Goal: Check status: Check status

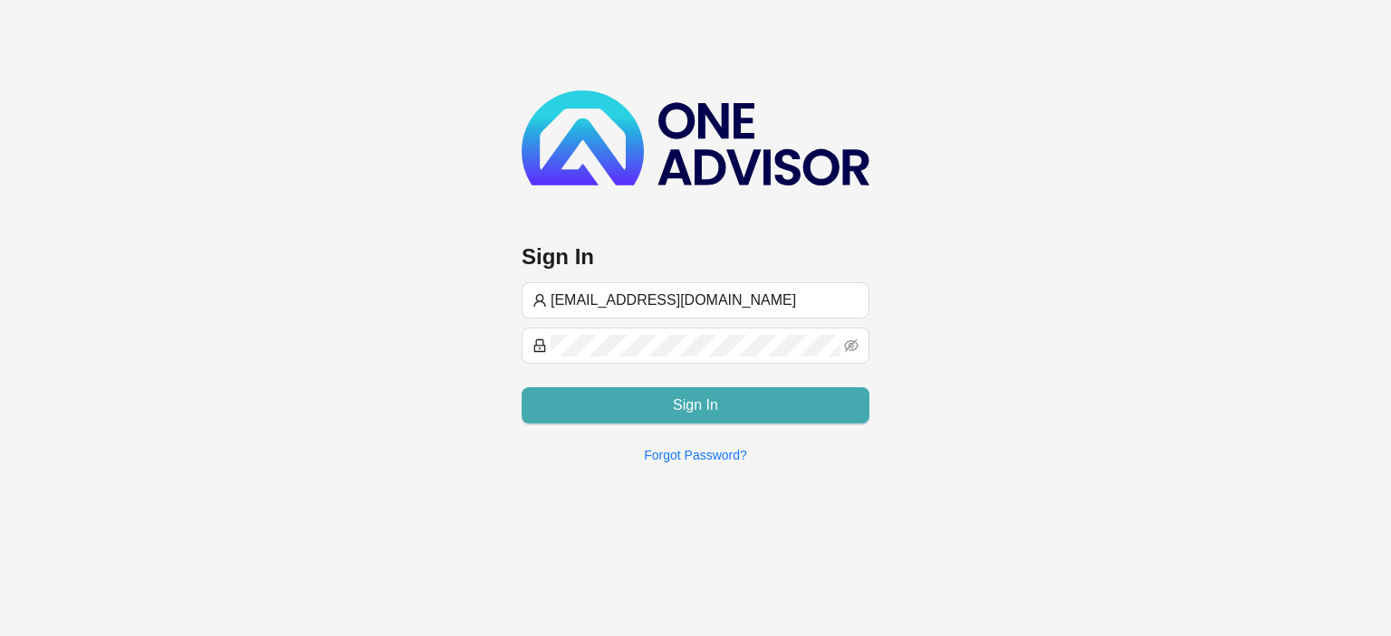
type input "[EMAIL_ADDRESS][DOMAIN_NAME]"
click at [606, 408] on button "Sign In" at bounding box center [695, 405] width 348 height 36
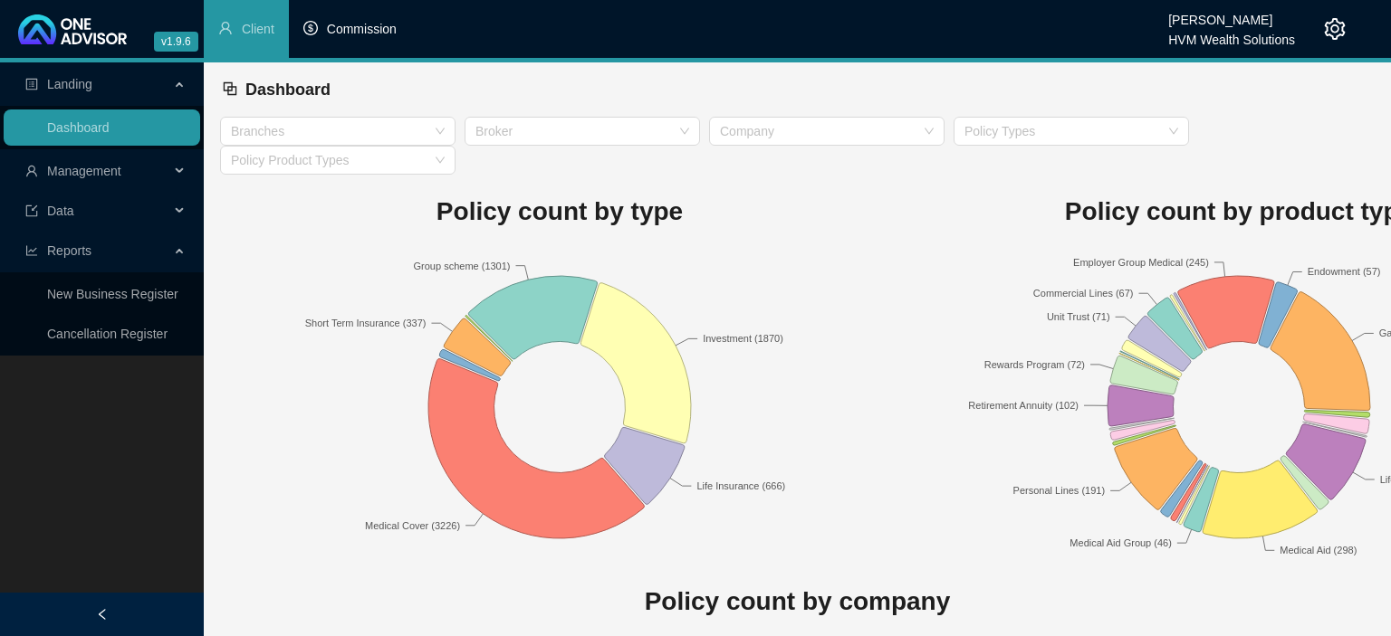
click at [364, 31] on span "Commission" at bounding box center [362, 29] width 70 height 14
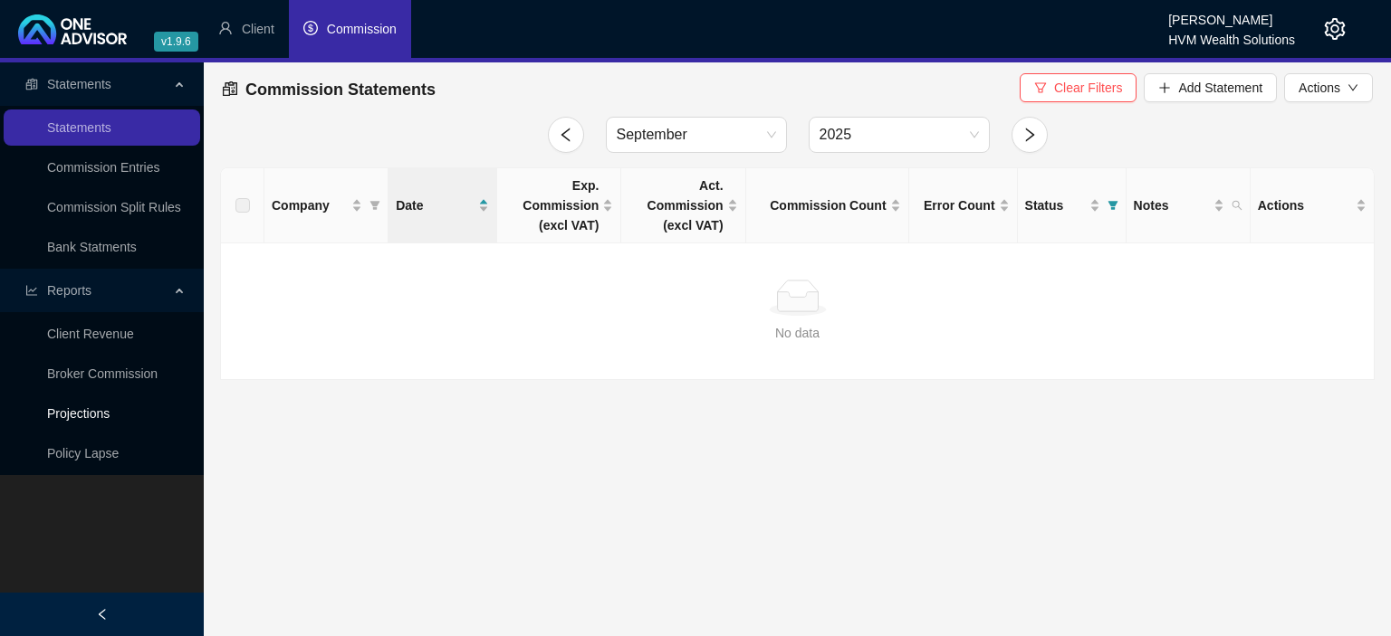
click at [82, 415] on link "Projections" at bounding box center [78, 414] width 62 height 14
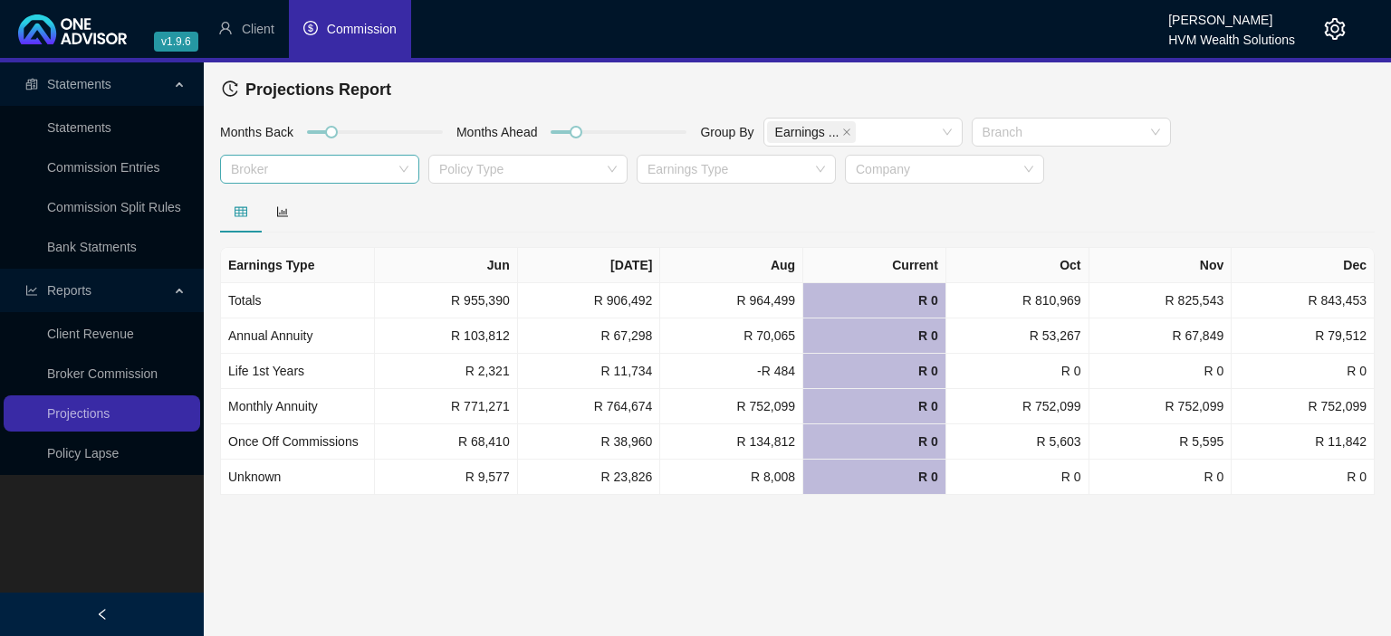
click at [264, 176] on div at bounding box center [310, 170] width 173 height 14
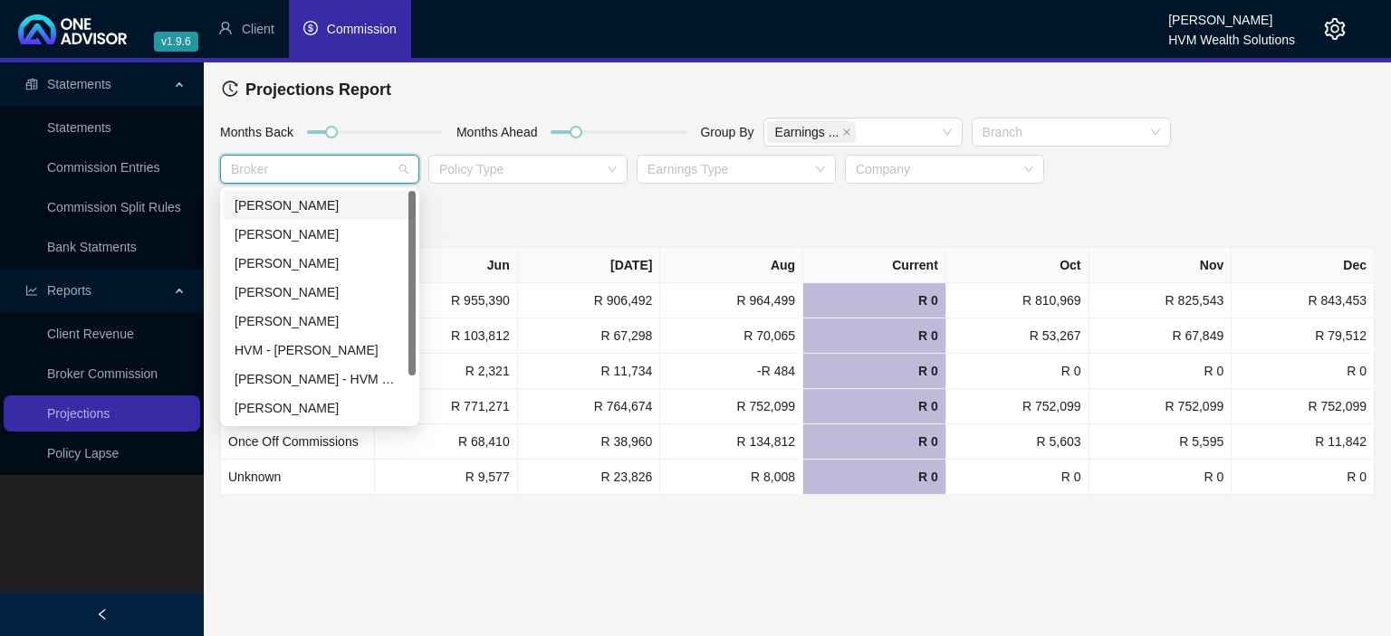
click at [264, 205] on div "[PERSON_NAME]" at bounding box center [319, 206] width 170 height 20
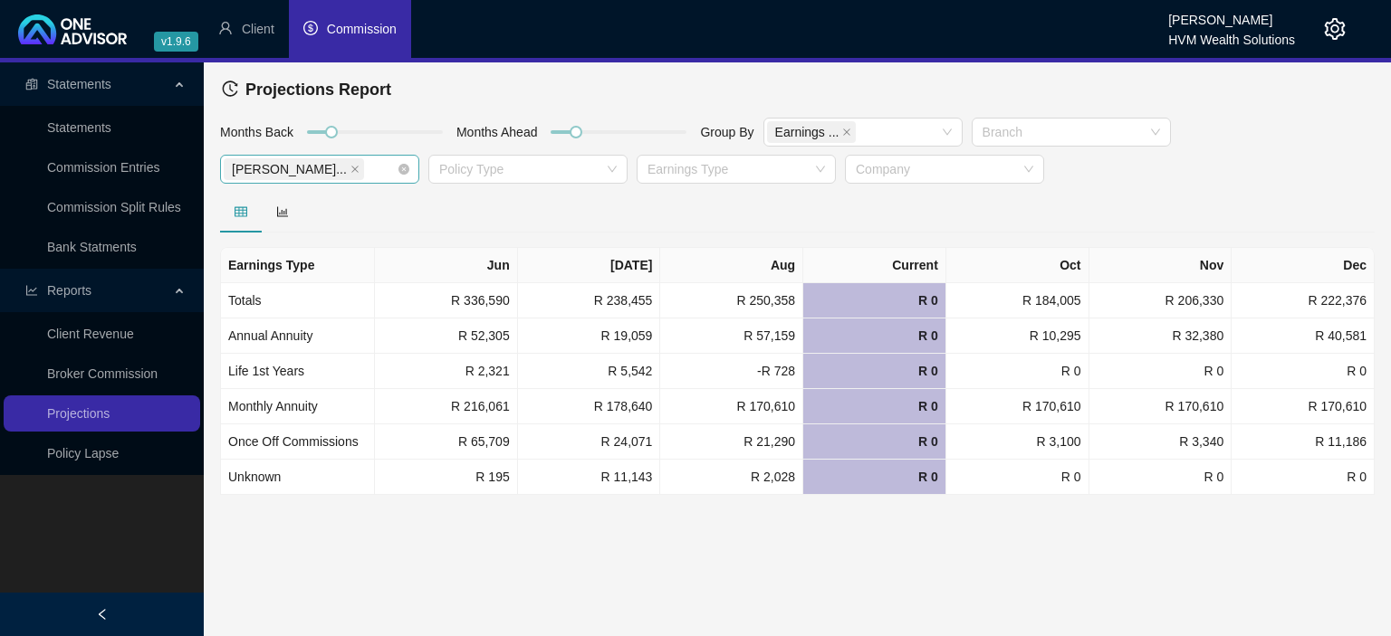
click at [300, 173] on span "[PERSON_NAME]..." at bounding box center [294, 169] width 140 height 22
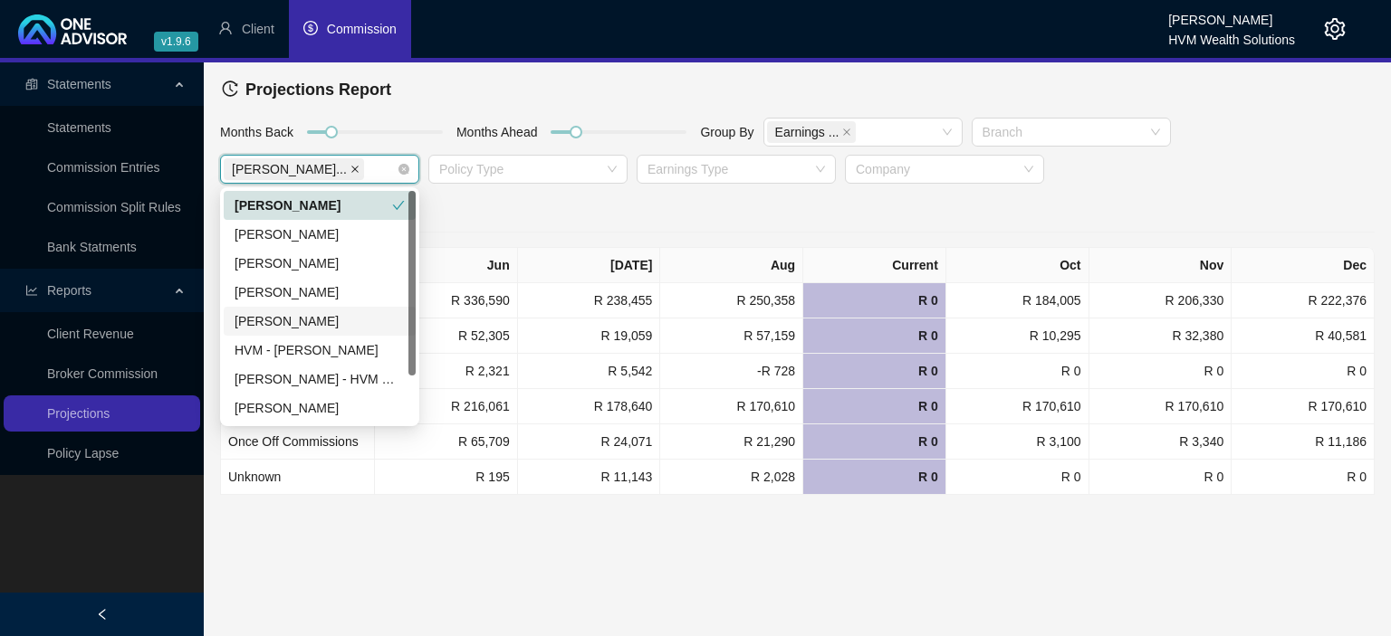
click at [350, 167] on icon "close" at bounding box center [354, 169] width 9 height 9
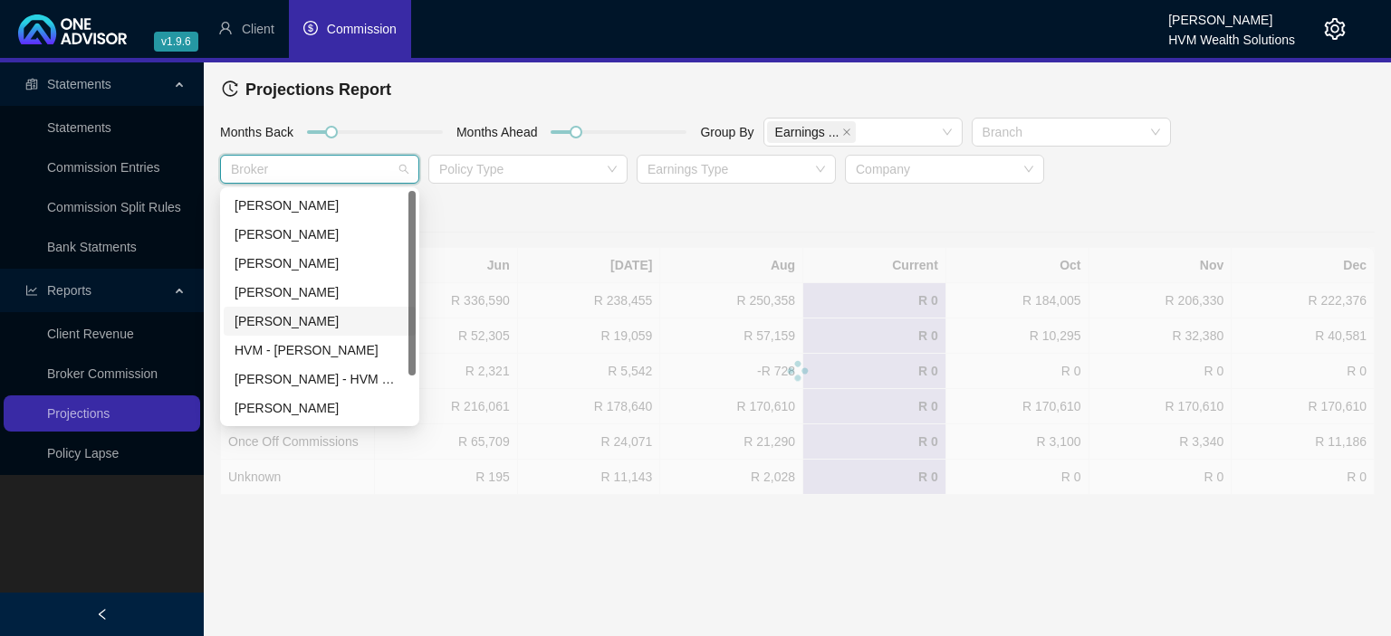
click at [271, 321] on div "[PERSON_NAME]" at bounding box center [319, 321] width 170 height 20
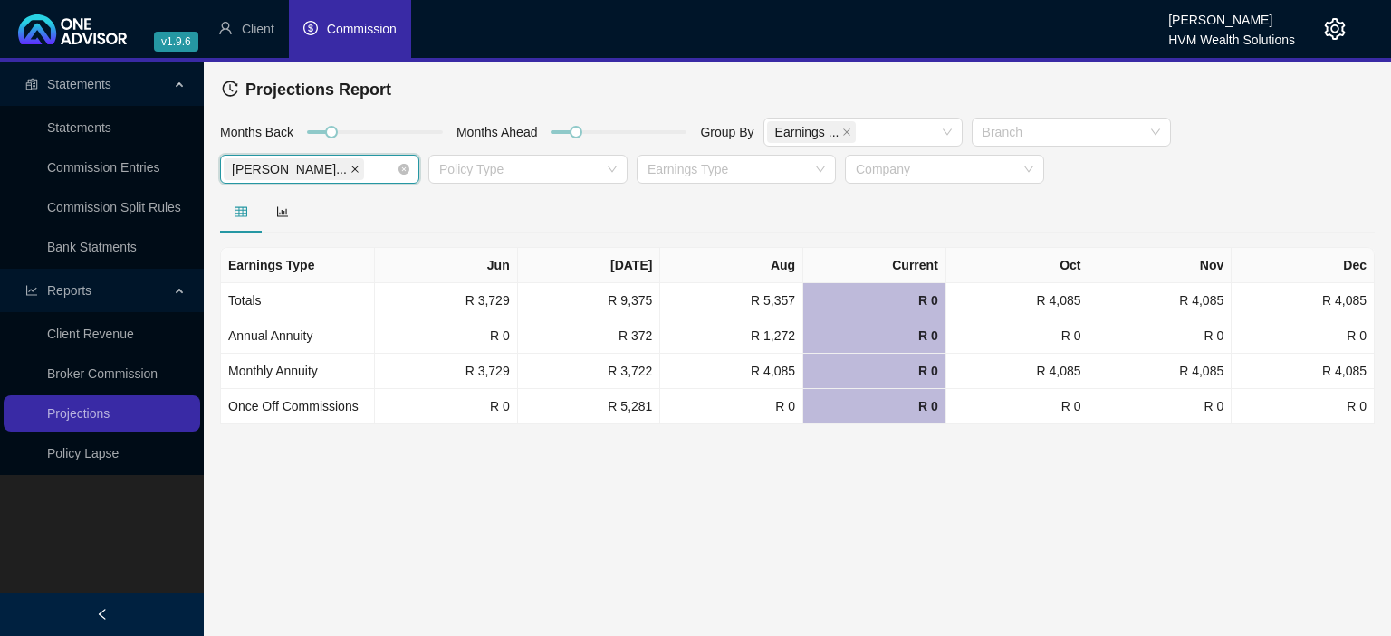
click at [350, 176] on span at bounding box center [354, 169] width 9 height 20
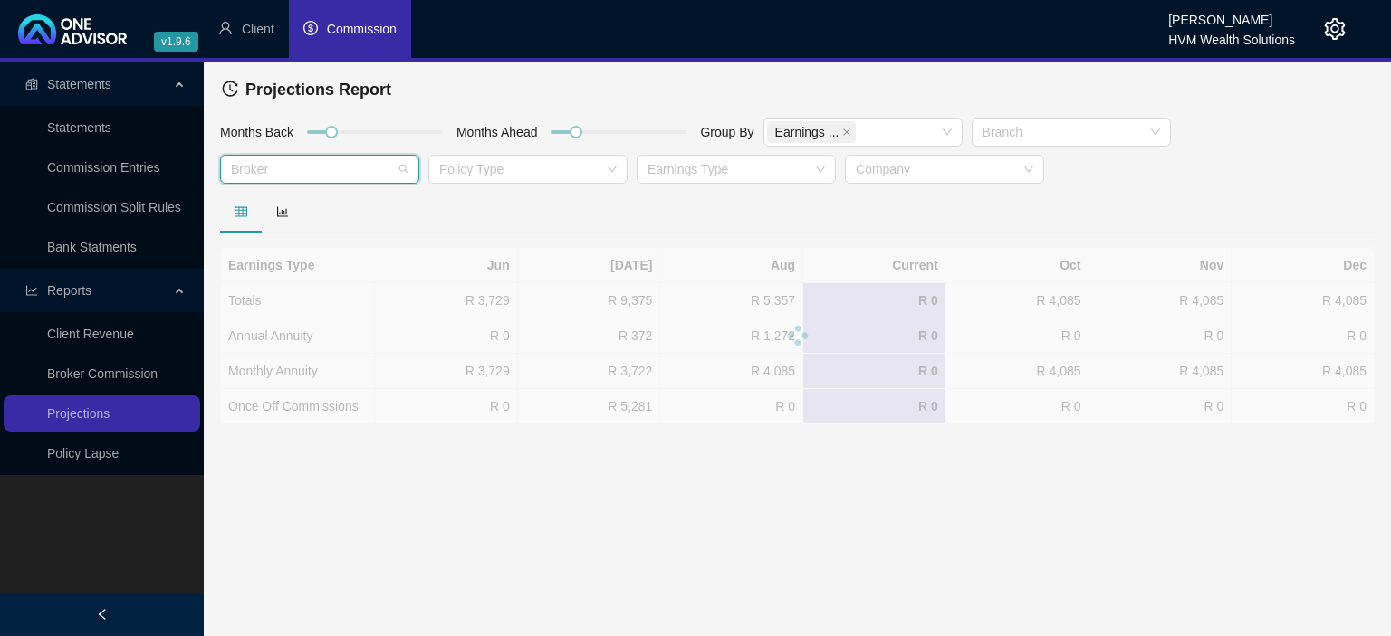
click at [276, 168] on div at bounding box center [310, 170] width 173 height 14
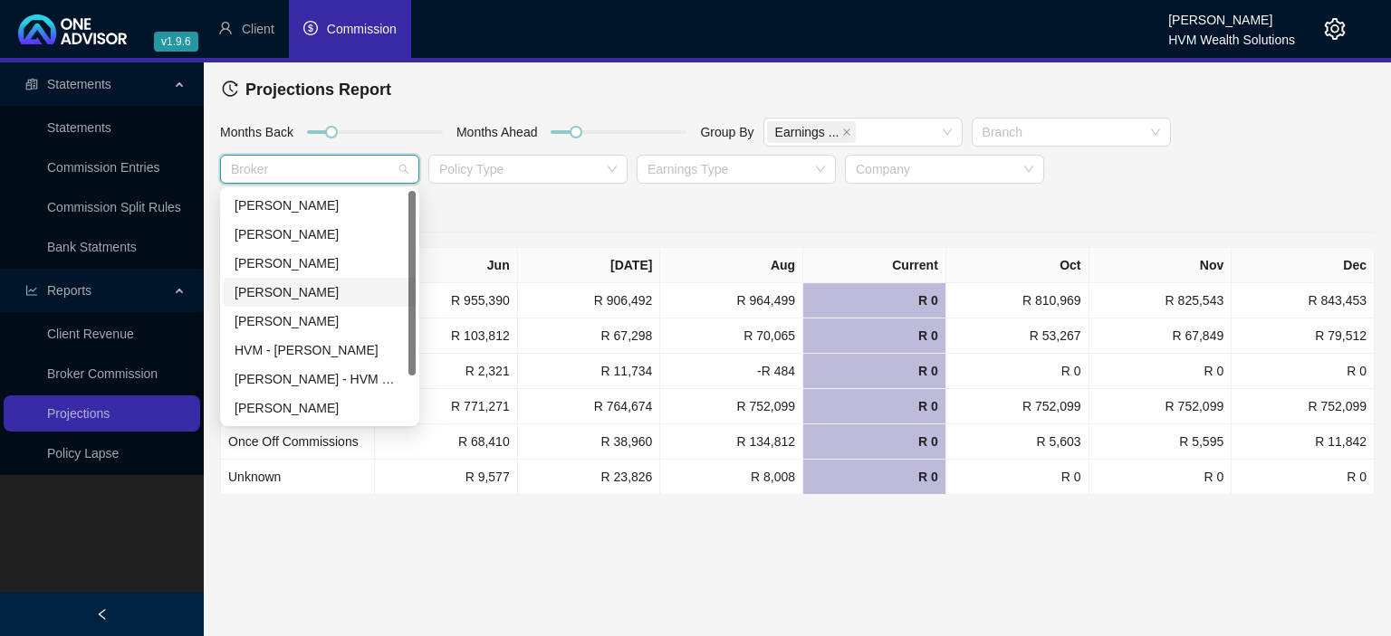
click at [252, 293] on div "[PERSON_NAME]" at bounding box center [319, 292] width 170 height 20
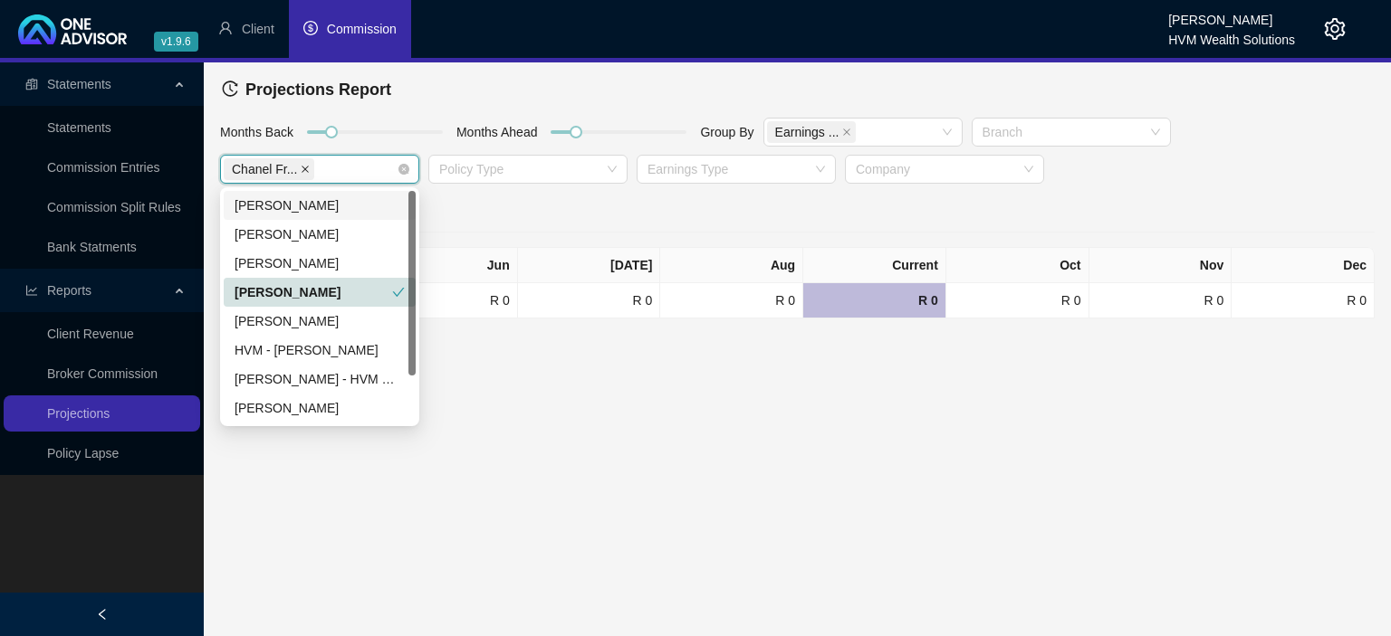
click at [302, 169] on icon "close" at bounding box center [305, 169] width 9 height 9
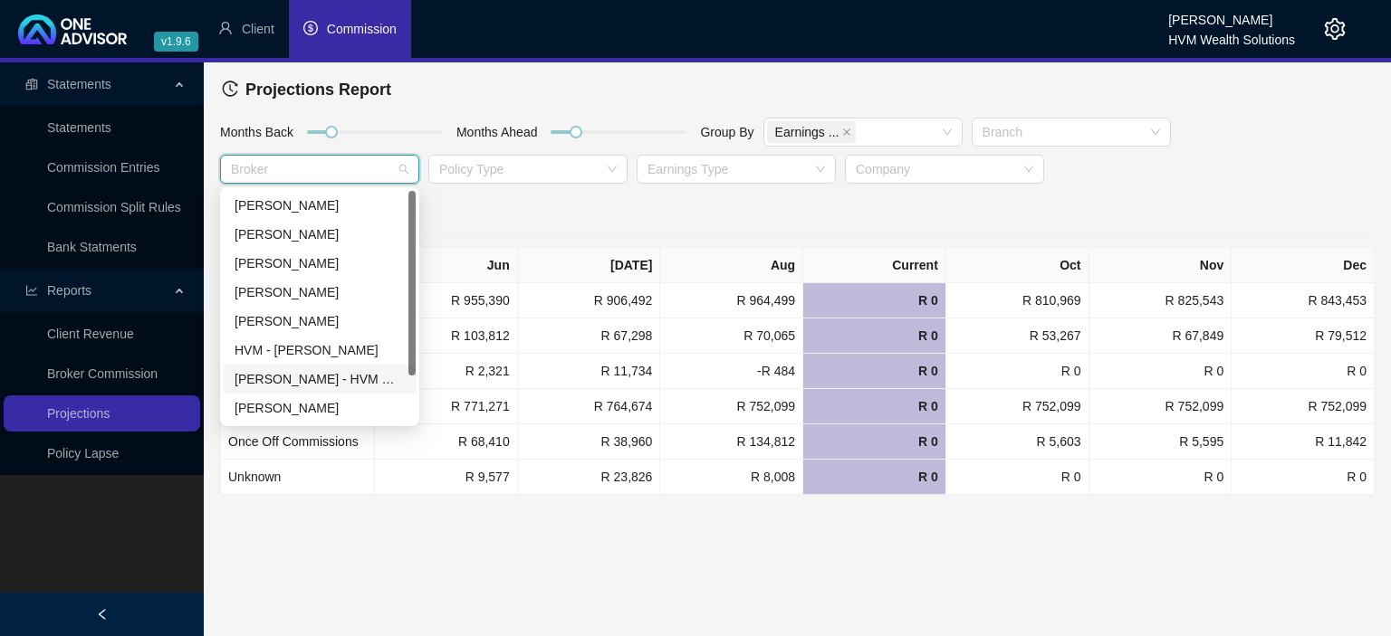
click at [279, 377] on div "[PERSON_NAME] - HVM Wealth" at bounding box center [319, 379] width 170 height 20
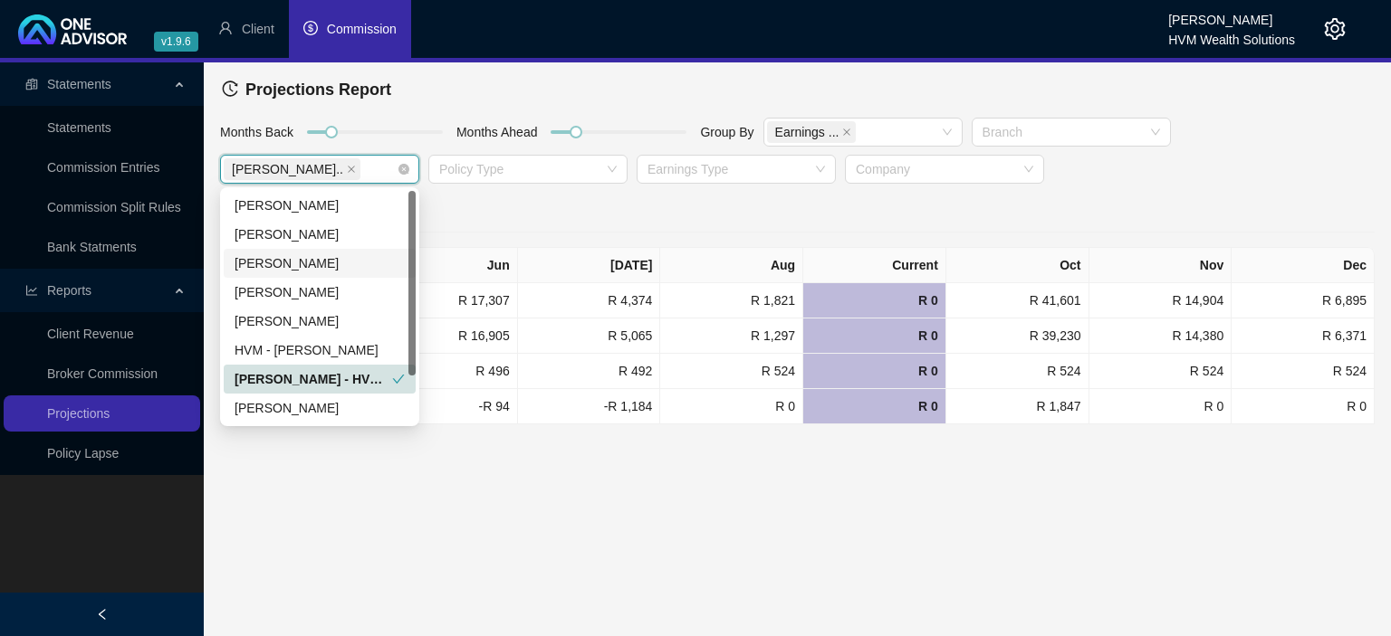
click at [318, 263] on div "[PERSON_NAME]" at bounding box center [319, 264] width 170 height 20
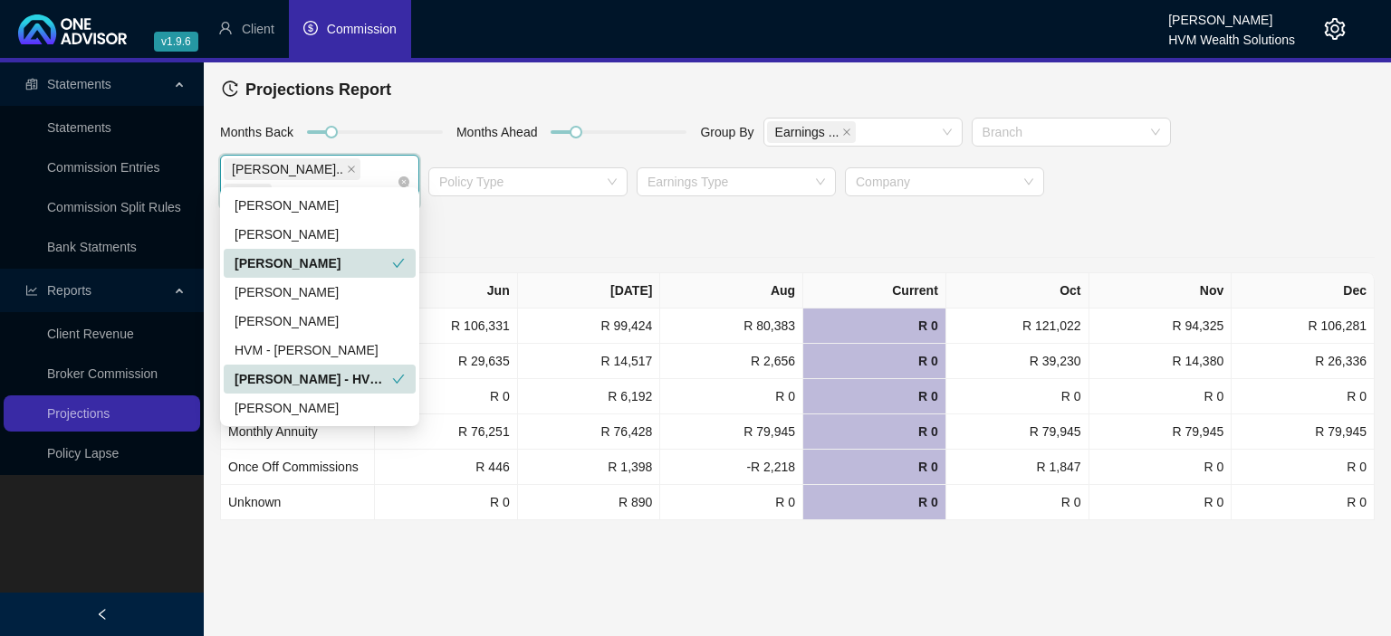
click at [349, 382] on div "[PERSON_NAME] - HVM Wealth" at bounding box center [313, 379] width 158 height 20
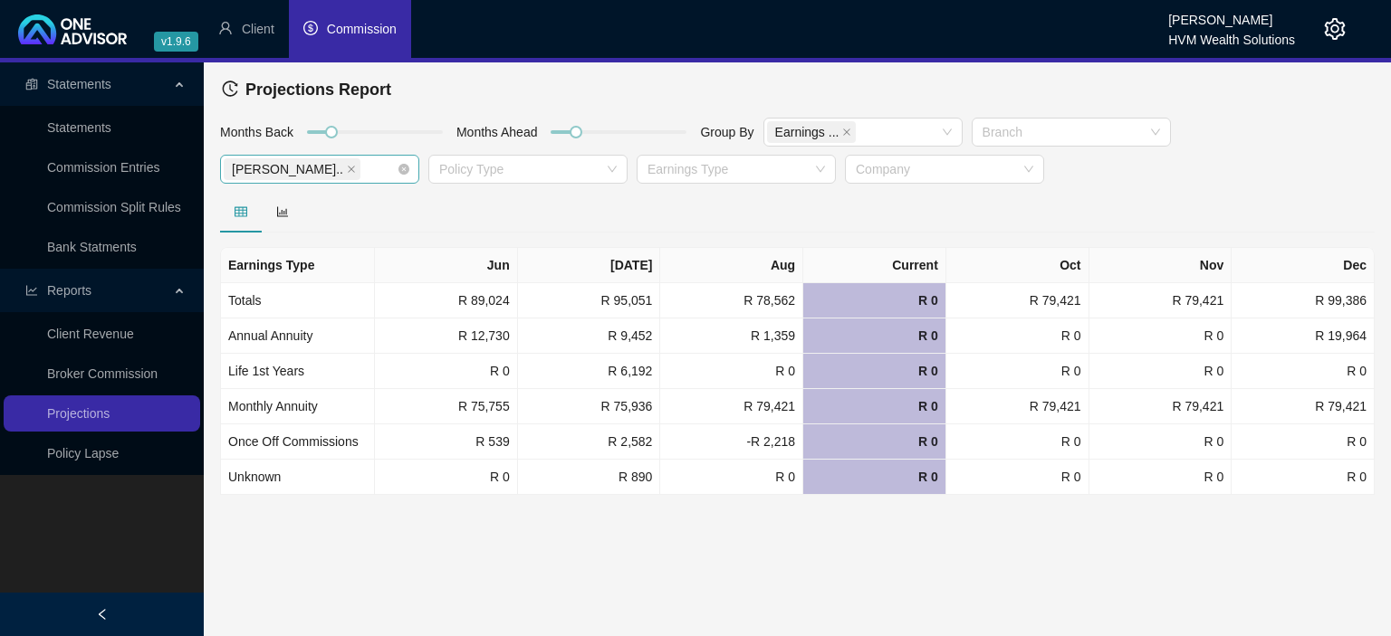
click at [347, 165] on icon "close" at bounding box center [351, 169] width 9 height 9
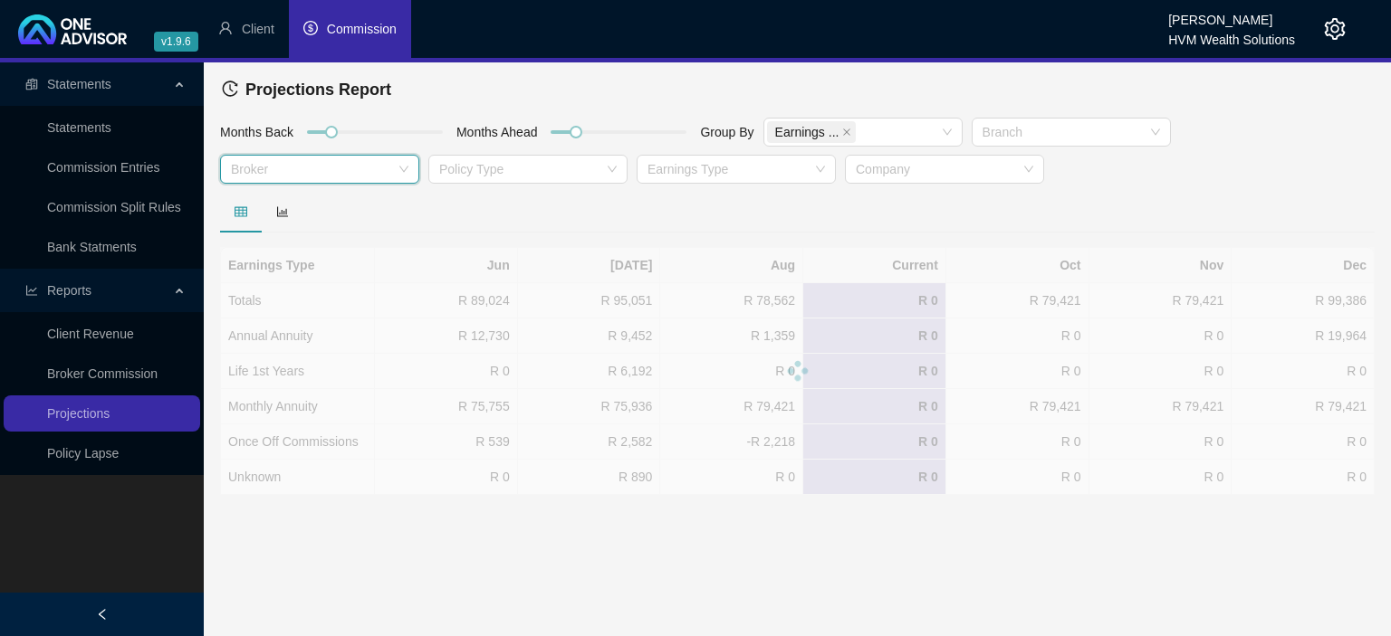
click at [281, 171] on div at bounding box center [310, 170] width 173 height 14
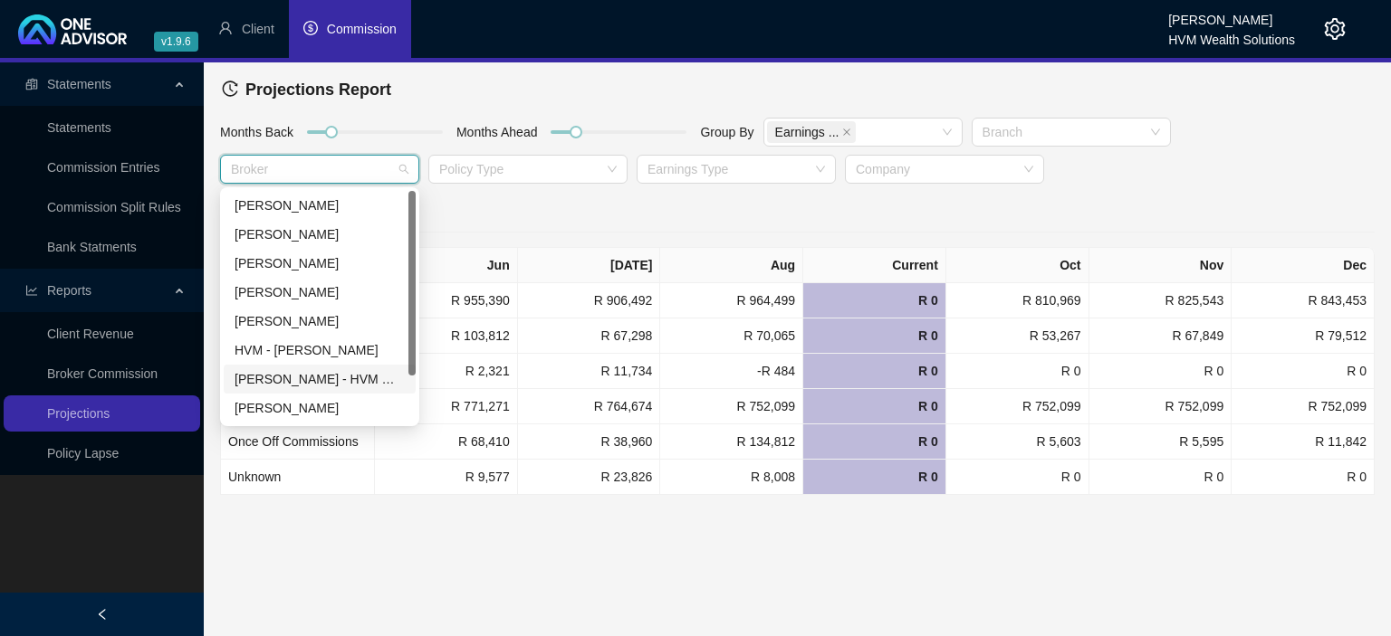
click at [281, 381] on div "[PERSON_NAME] - HVM Wealth" at bounding box center [319, 379] width 170 height 20
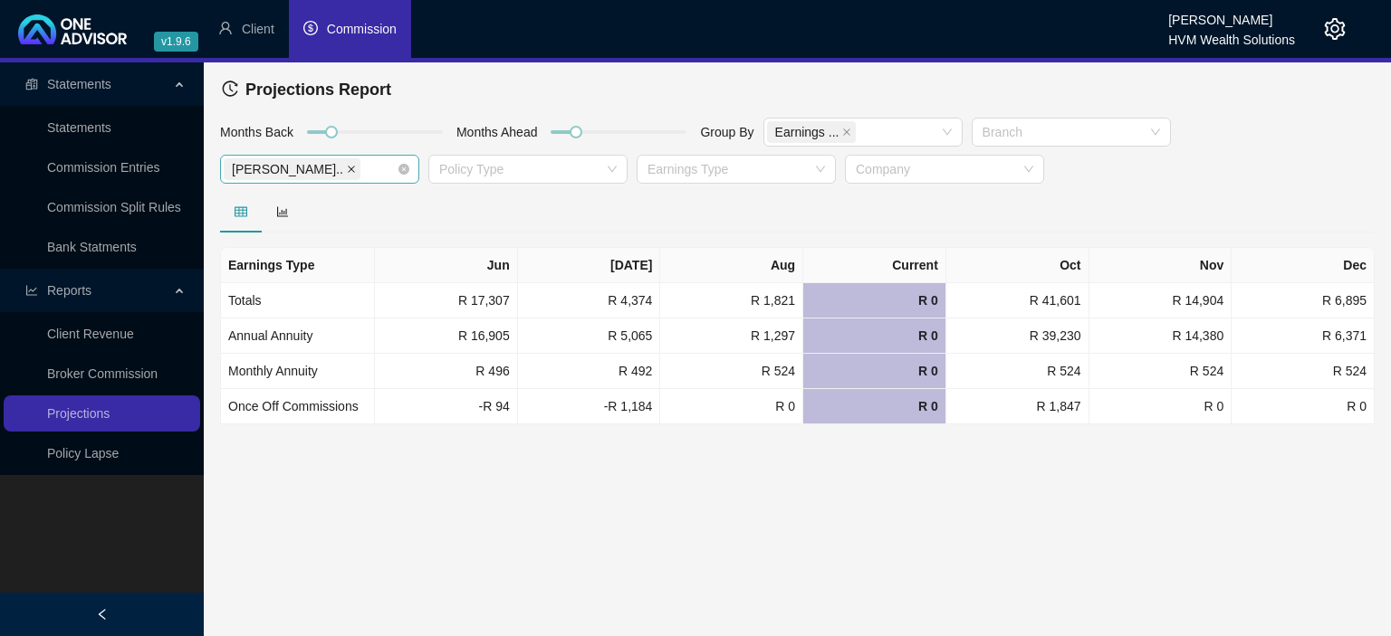
click at [348, 167] on icon "close" at bounding box center [351, 169] width 7 height 7
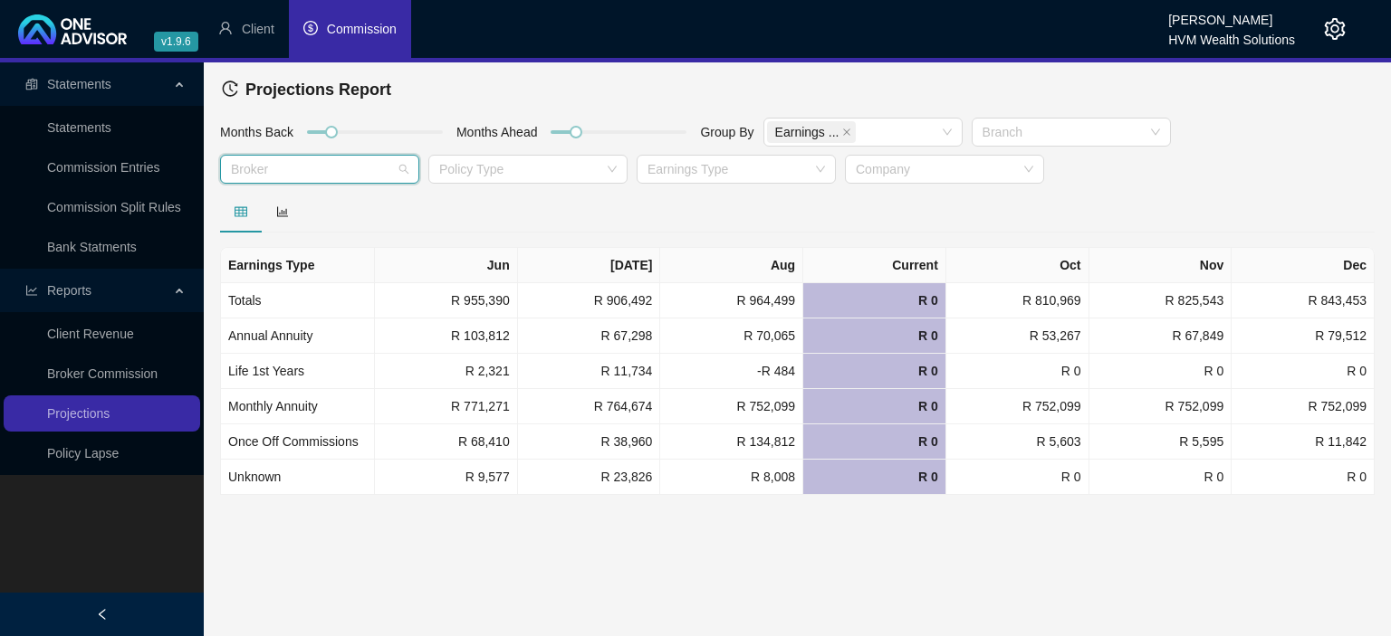
click at [296, 176] on div at bounding box center [310, 170] width 173 height 14
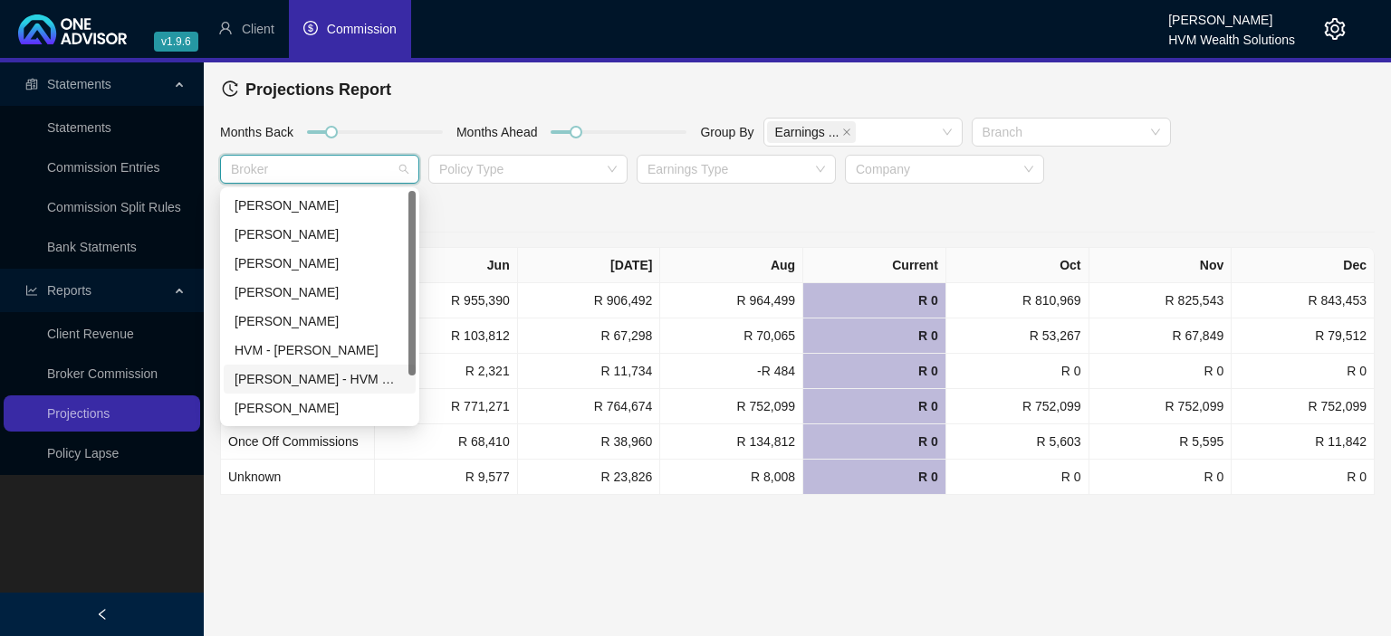
scroll to position [58, 0]
click at [286, 384] on div "[PERSON_NAME]" at bounding box center [319, 379] width 170 height 20
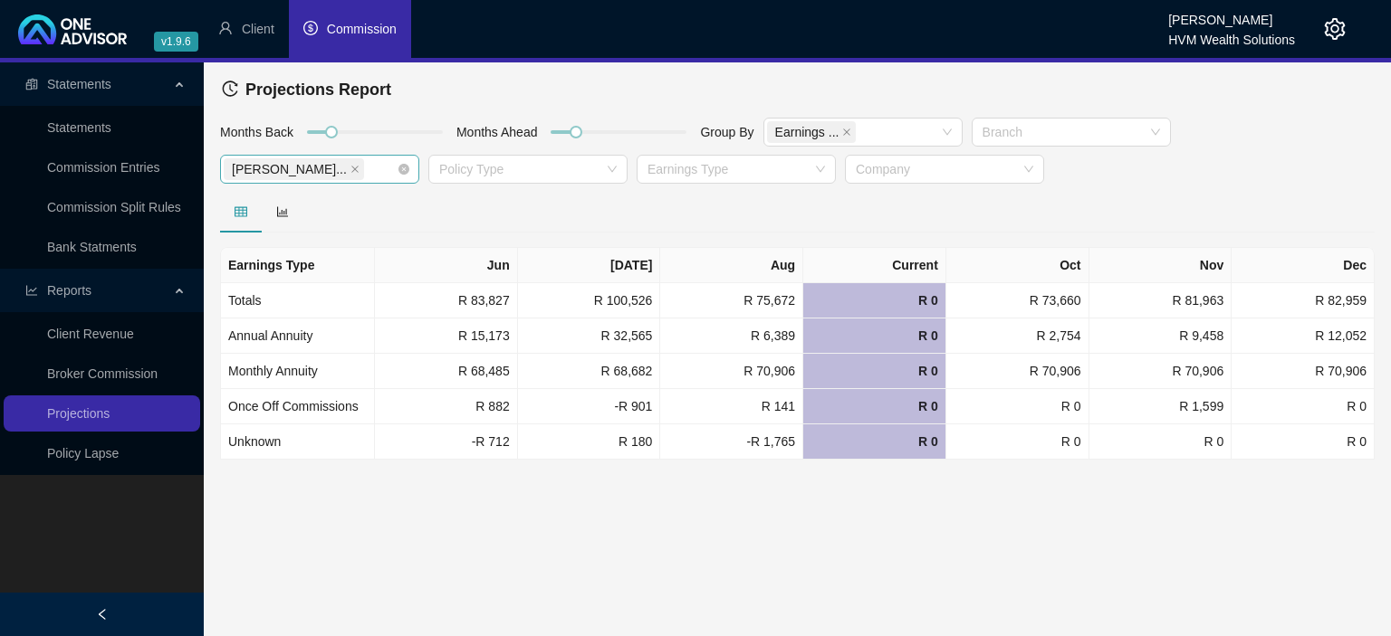
click at [295, 168] on span "[PERSON_NAME]..." at bounding box center [294, 169] width 140 height 22
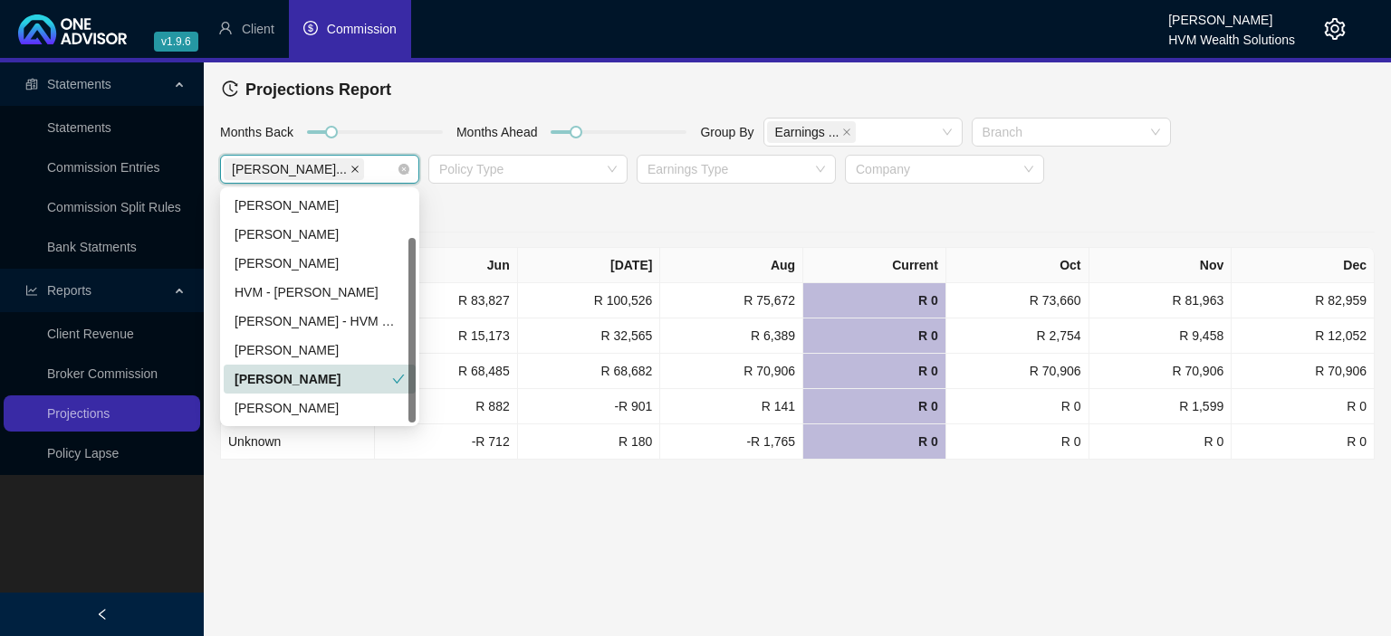
click at [350, 168] on icon "close" at bounding box center [354, 169] width 9 height 9
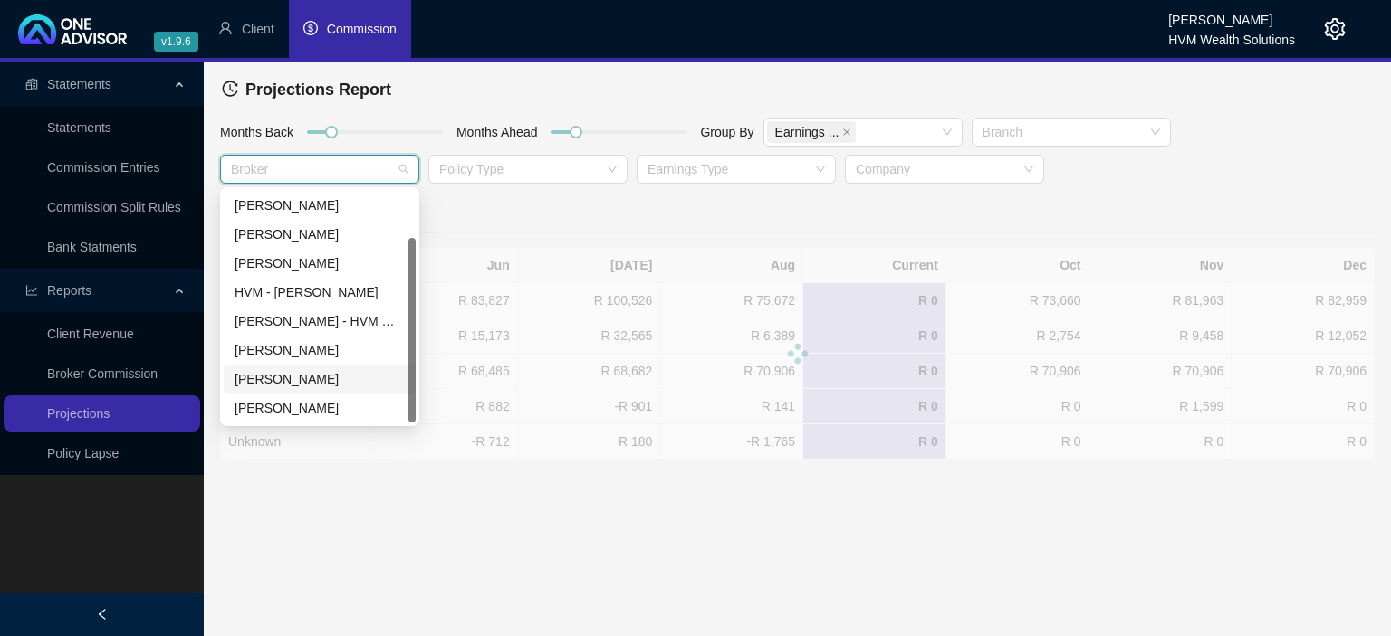
click at [298, 168] on div at bounding box center [310, 170] width 173 height 14
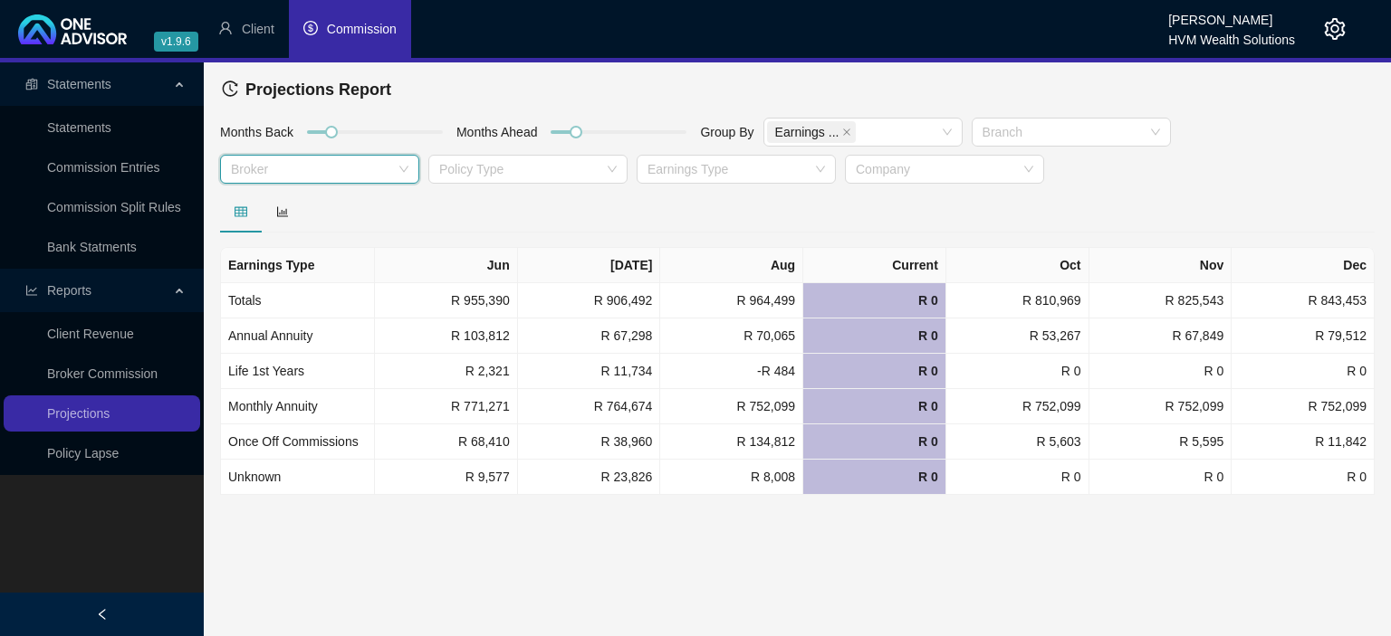
click at [296, 168] on div at bounding box center [310, 170] width 173 height 14
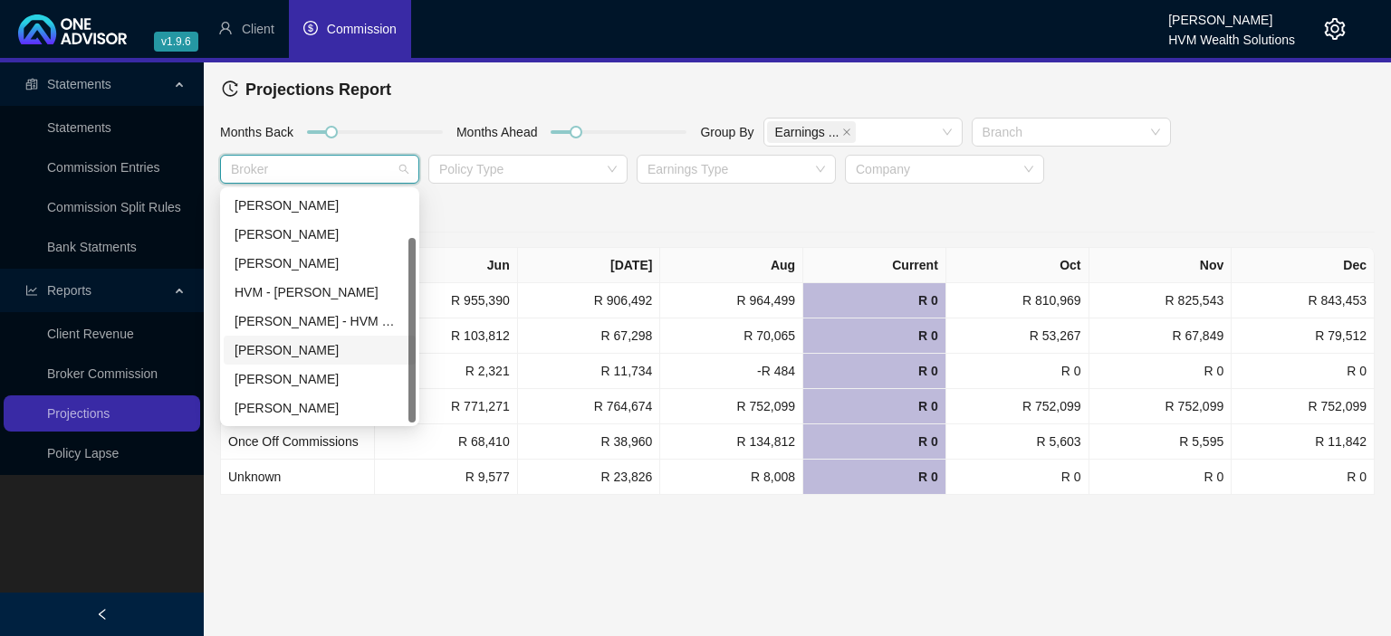
click at [281, 344] on div "[PERSON_NAME]" at bounding box center [319, 350] width 170 height 20
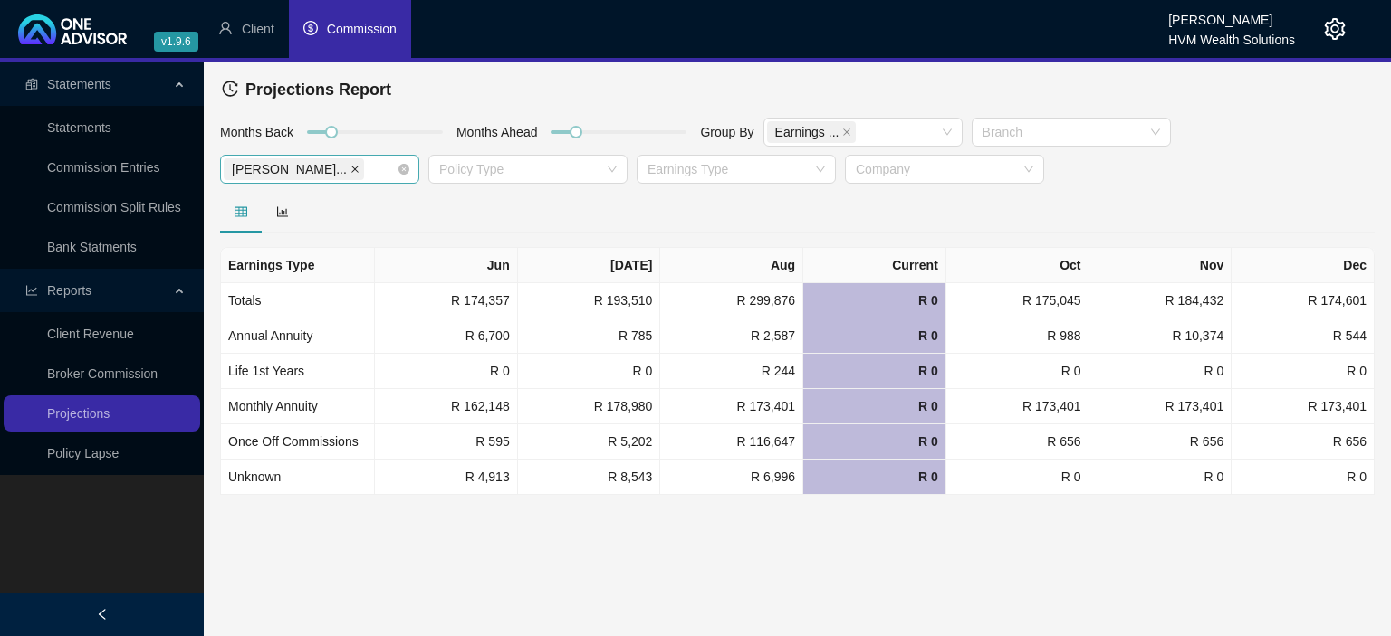
click at [350, 167] on icon "close" at bounding box center [354, 169] width 9 height 9
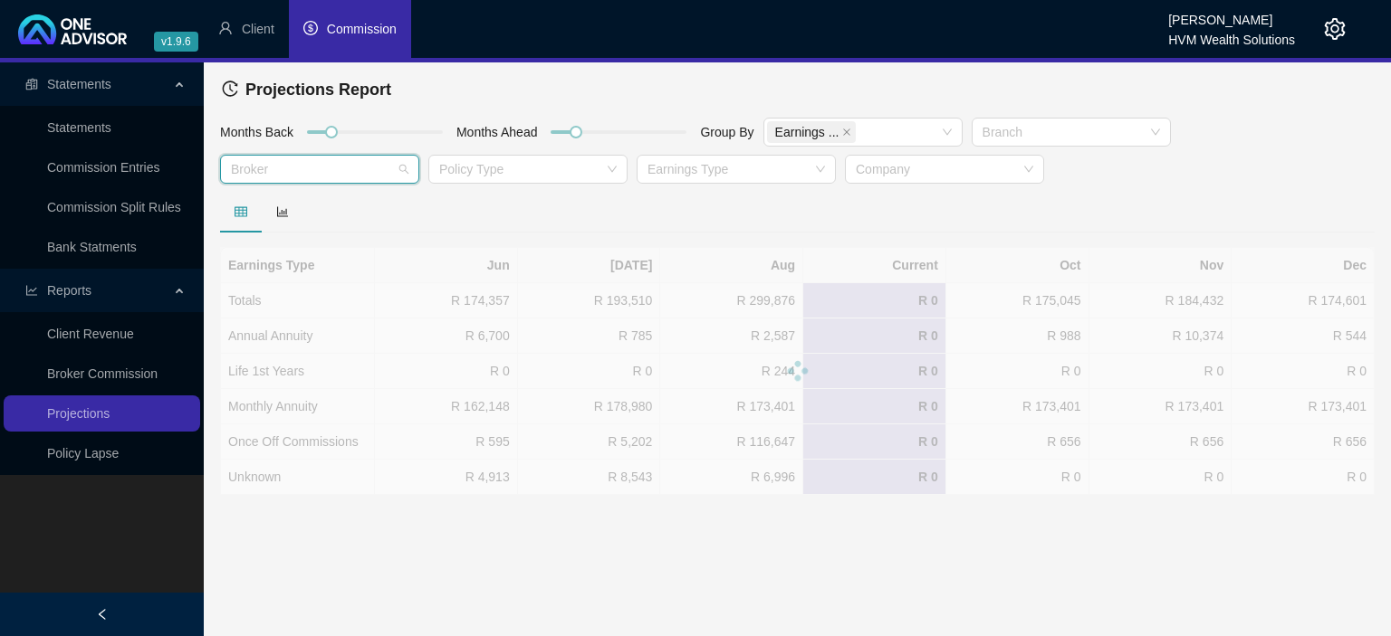
click at [270, 167] on div at bounding box center [310, 170] width 173 height 14
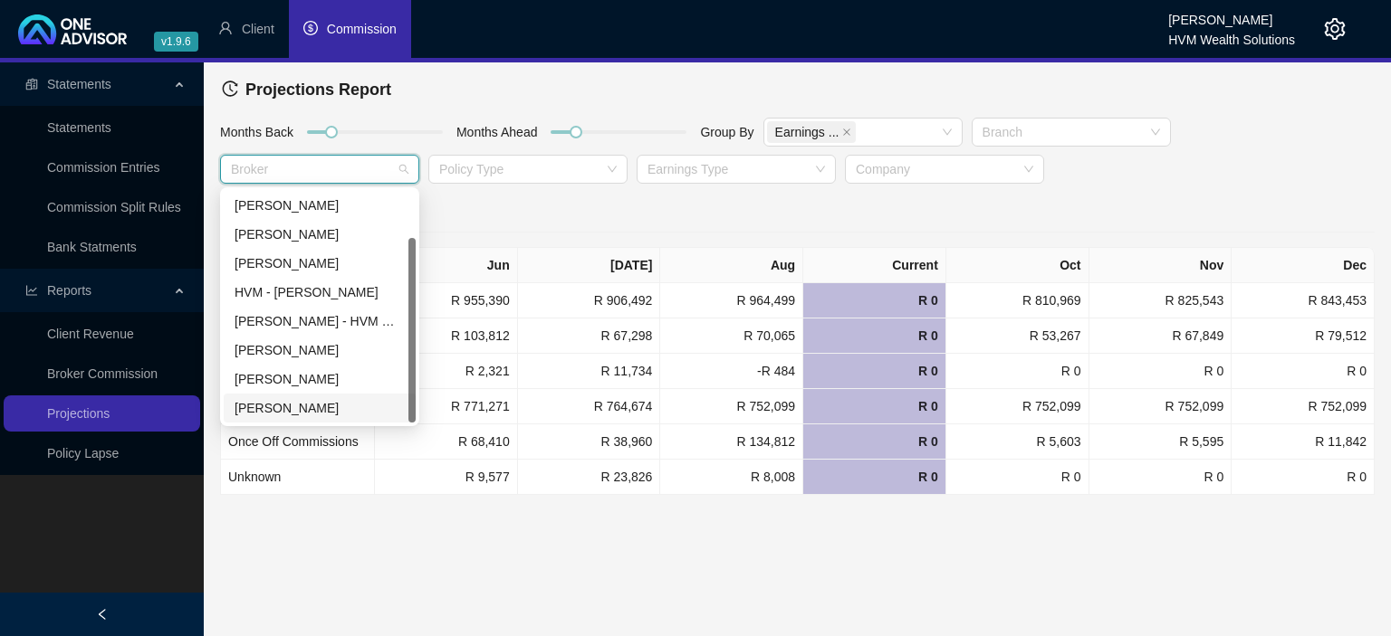
click at [285, 407] on div "[PERSON_NAME]" at bounding box center [319, 408] width 170 height 20
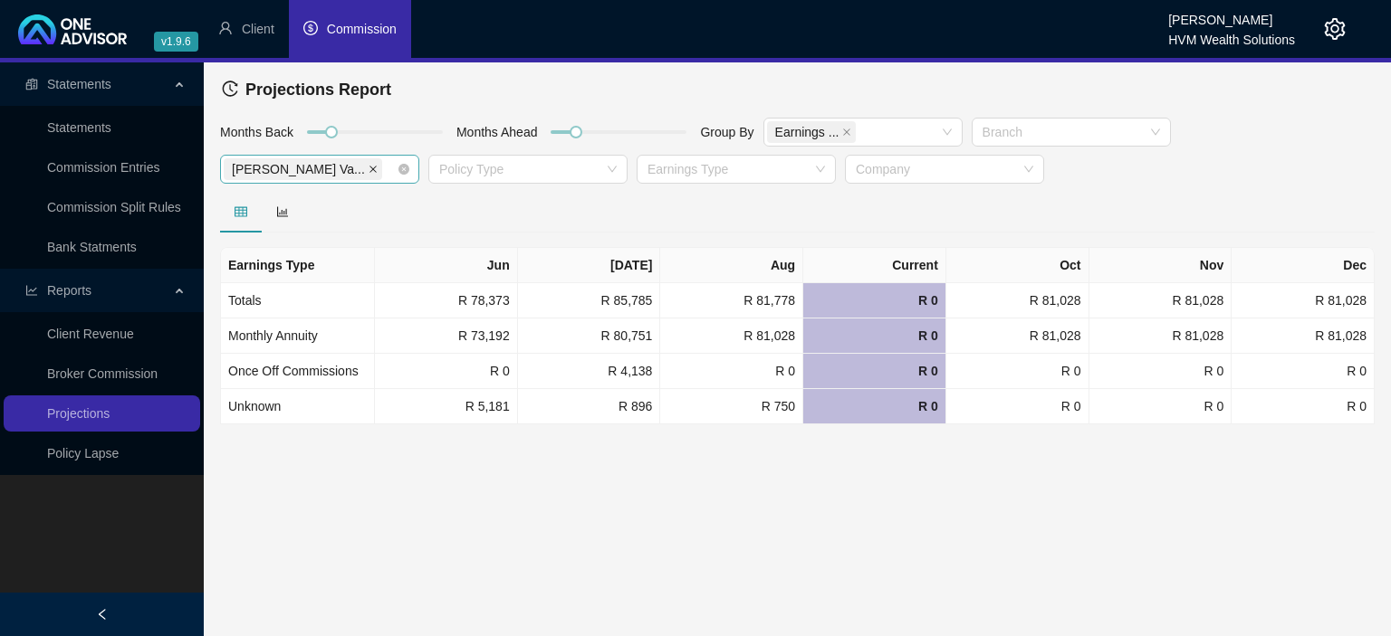
click at [369, 167] on icon "close" at bounding box center [372, 169] width 7 height 7
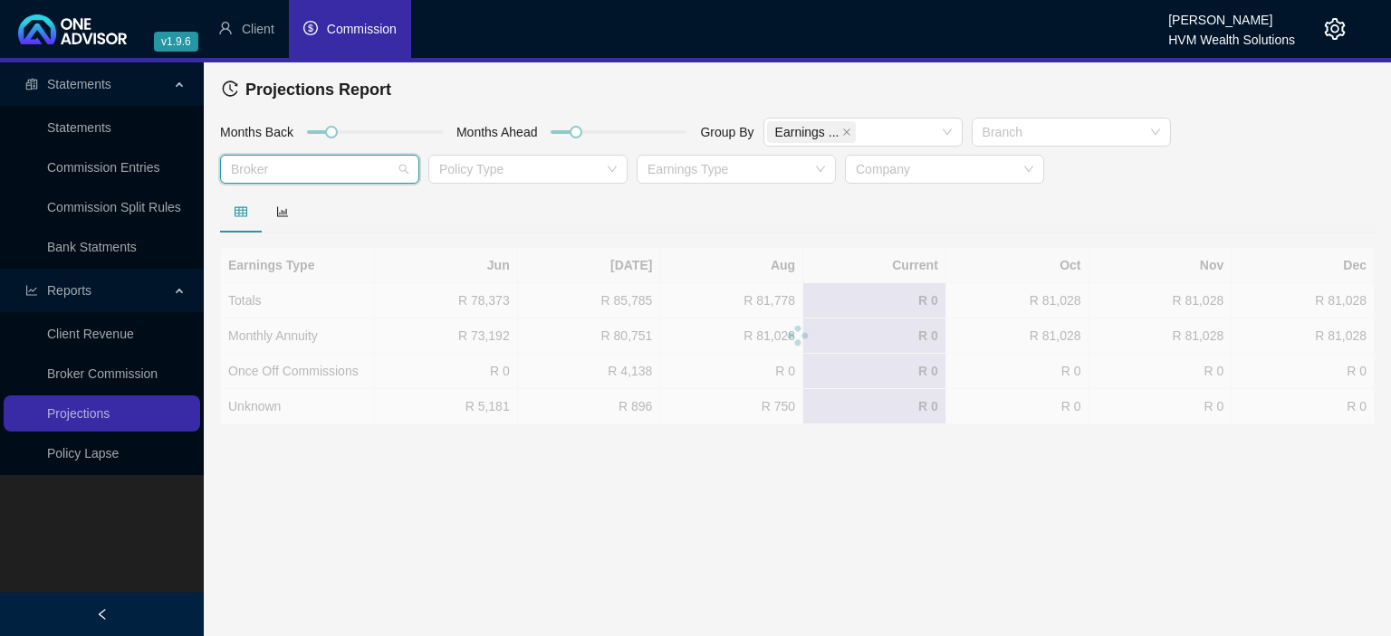
click at [284, 168] on div at bounding box center [310, 170] width 173 height 14
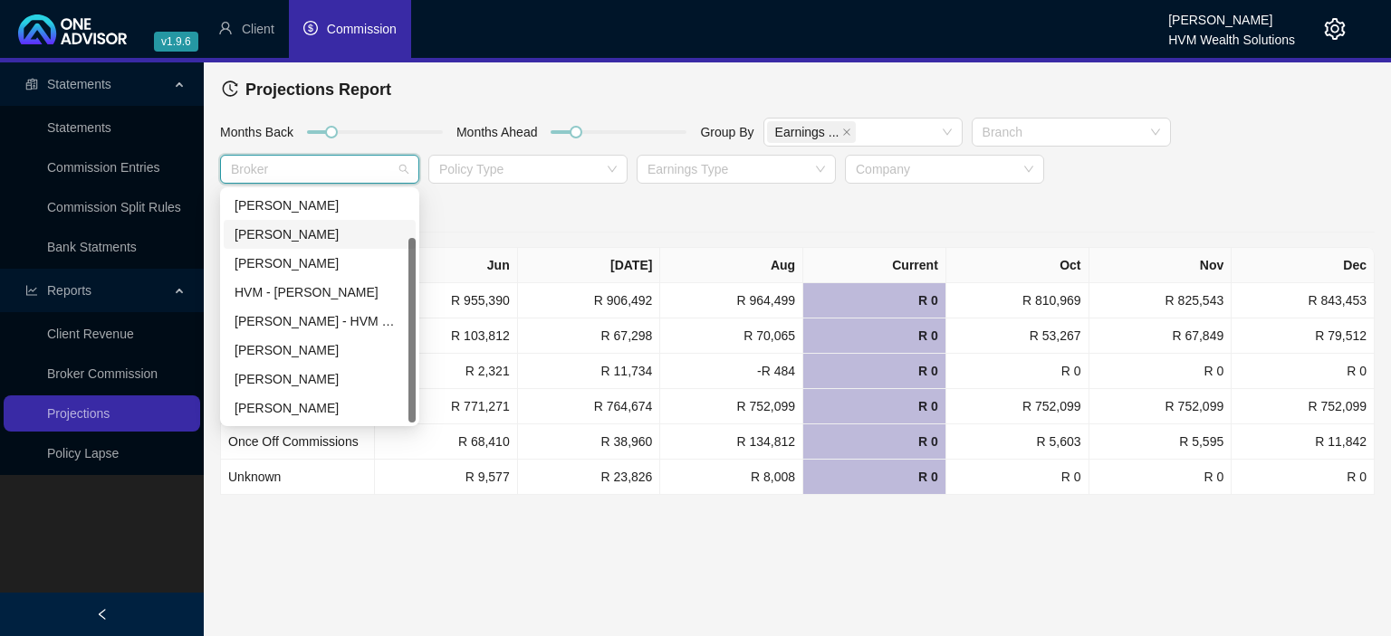
scroll to position [0, 0]
click at [280, 230] on div "[PERSON_NAME]" at bounding box center [319, 235] width 170 height 20
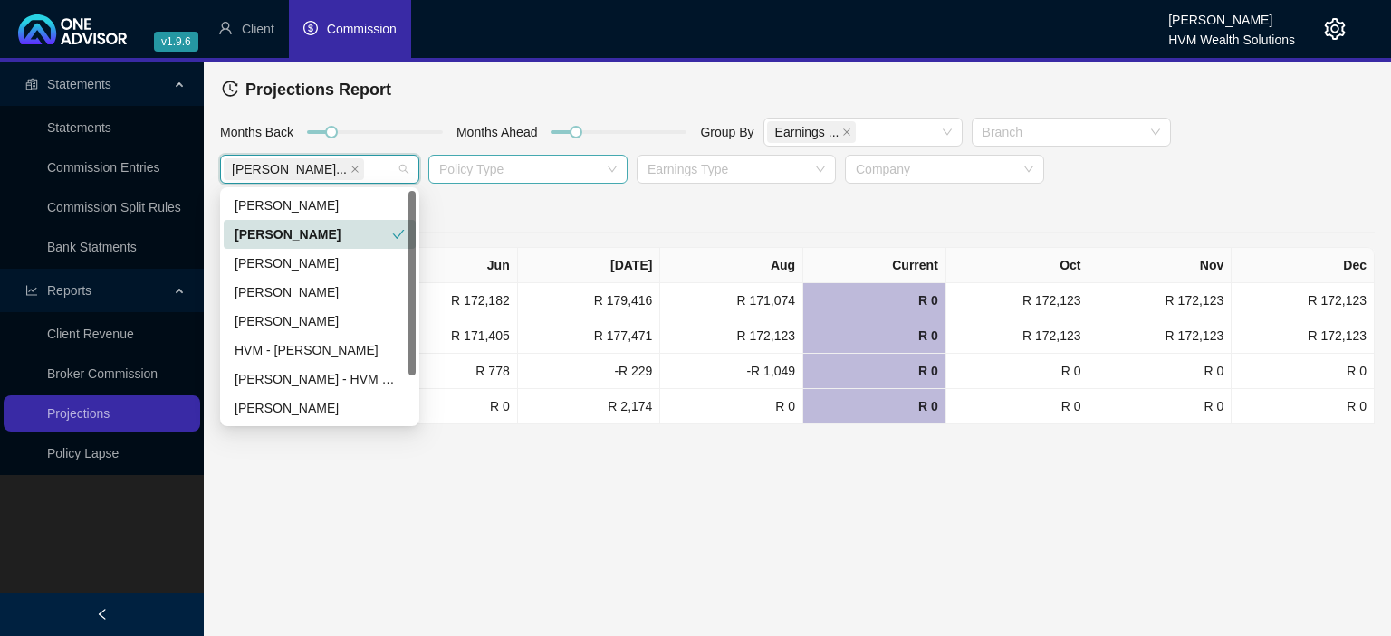
click at [502, 163] on div at bounding box center [518, 170] width 173 height 14
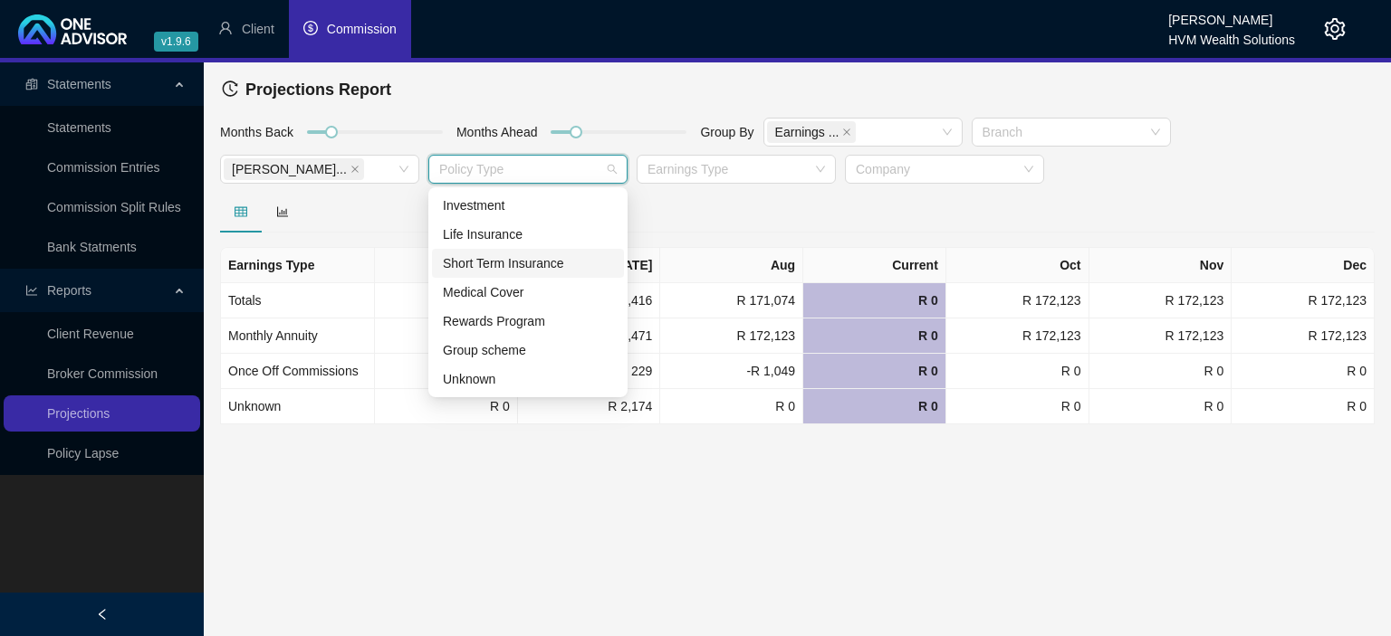
click at [486, 262] on div "Short Term Insurance" at bounding box center [528, 264] width 170 height 20
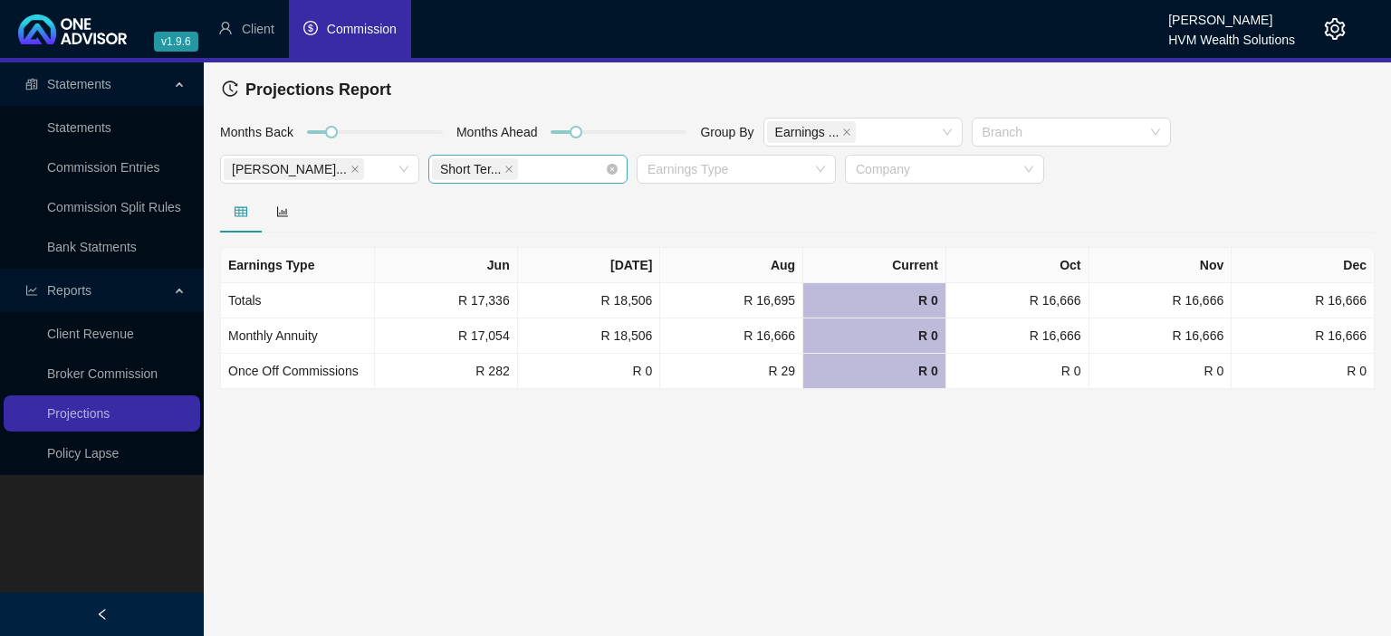
click at [512, 168] on span "Short Ter..." at bounding box center [475, 169] width 86 height 22
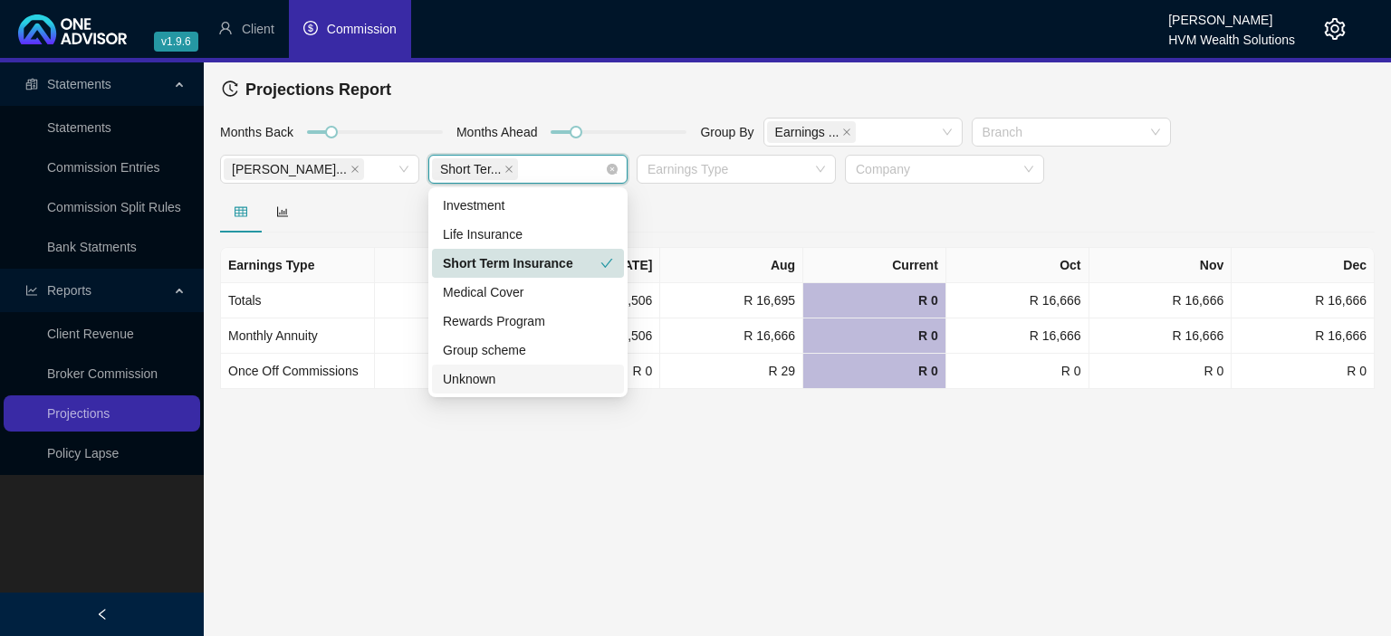
click at [494, 168] on span "Short Ter..." at bounding box center [470, 169] width 61 height 20
click at [501, 171] on span "Short Ter..." at bounding box center [475, 169] width 86 height 22
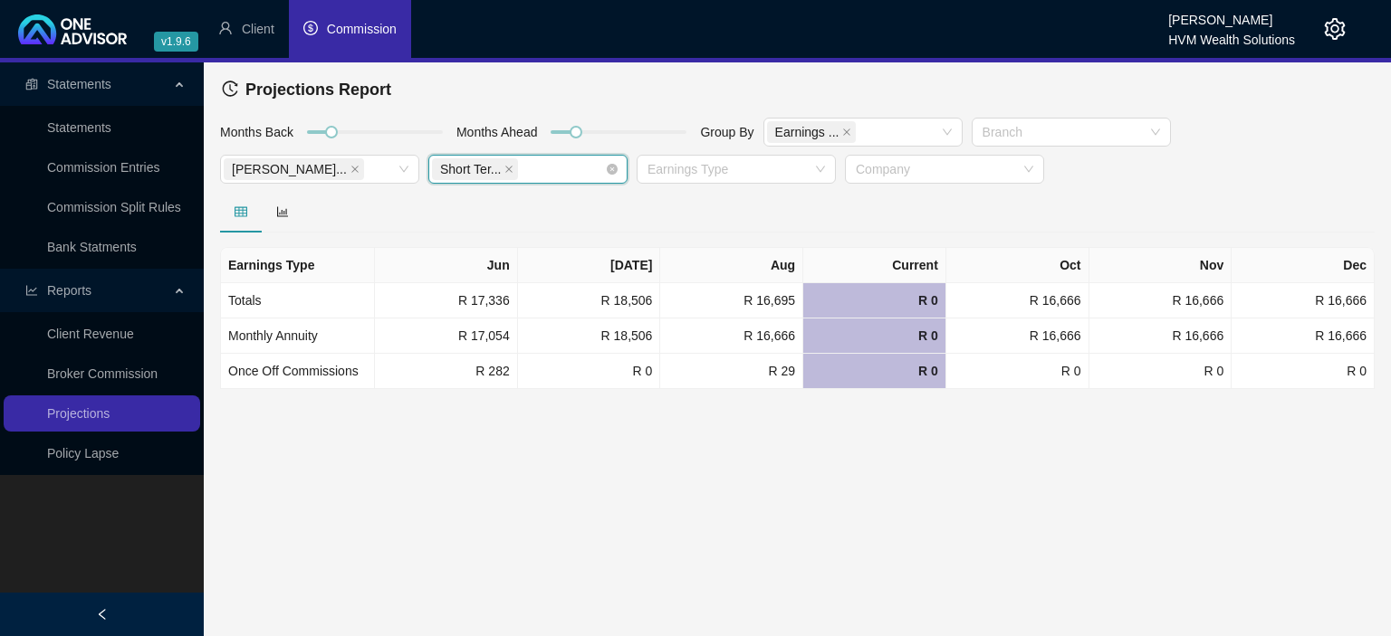
click at [612, 176] on div "Short Ter..." at bounding box center [527, 169] width 199 height 29
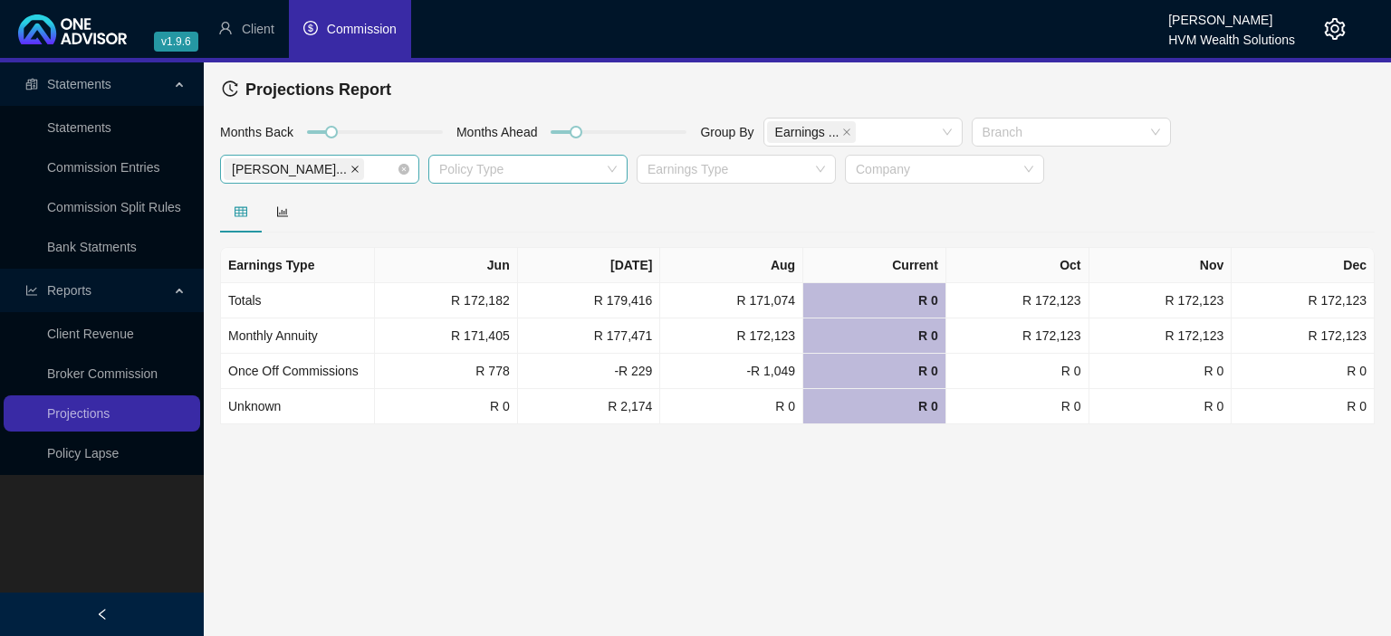
click at [350, 172] on icon "close" at bounding box center [354, 169] width 9 height 9
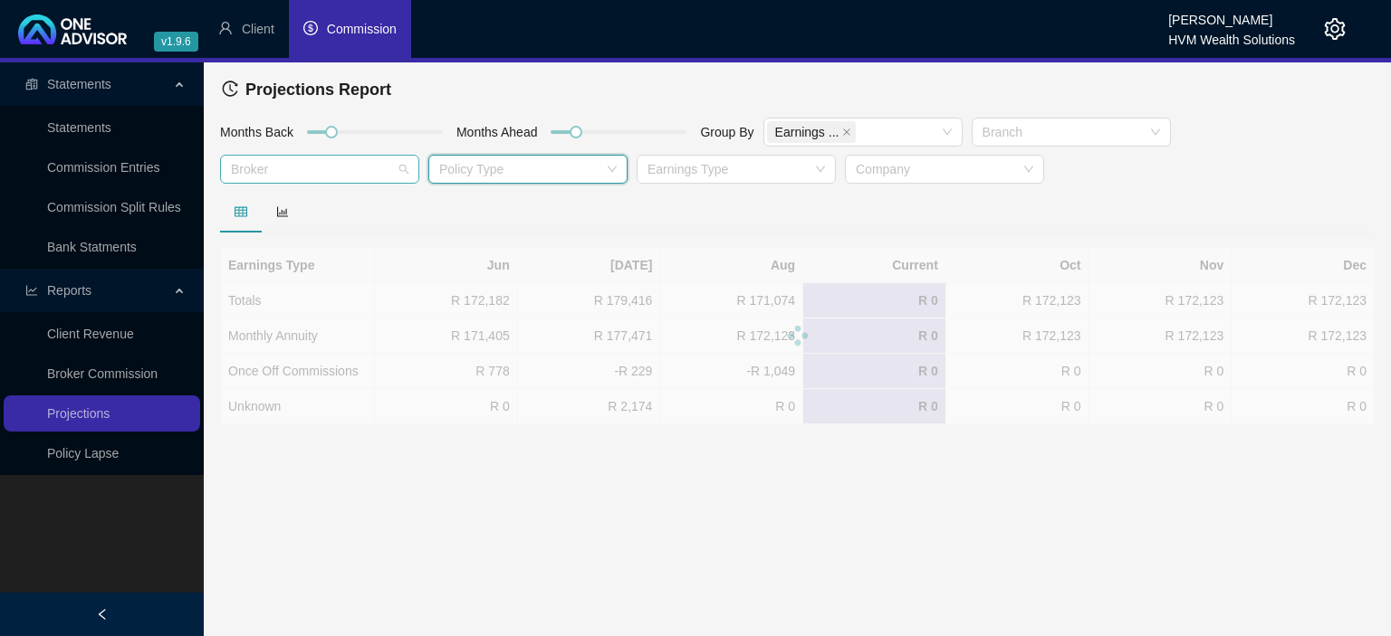
click at [263, 168] on div at bounding box center [310, 170] width 173 height 14
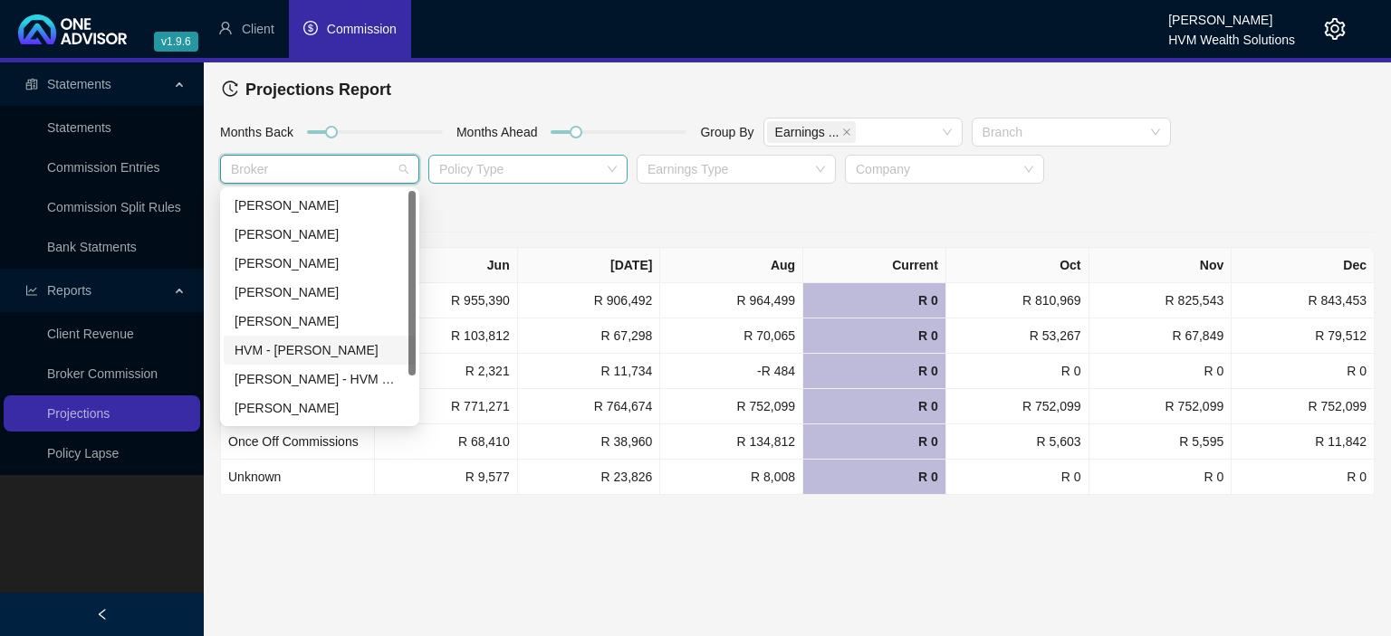
click at [303, 354] on div "HVM - [PERSON_NAME]" at bounding box center [319, 350] width 170 height 20
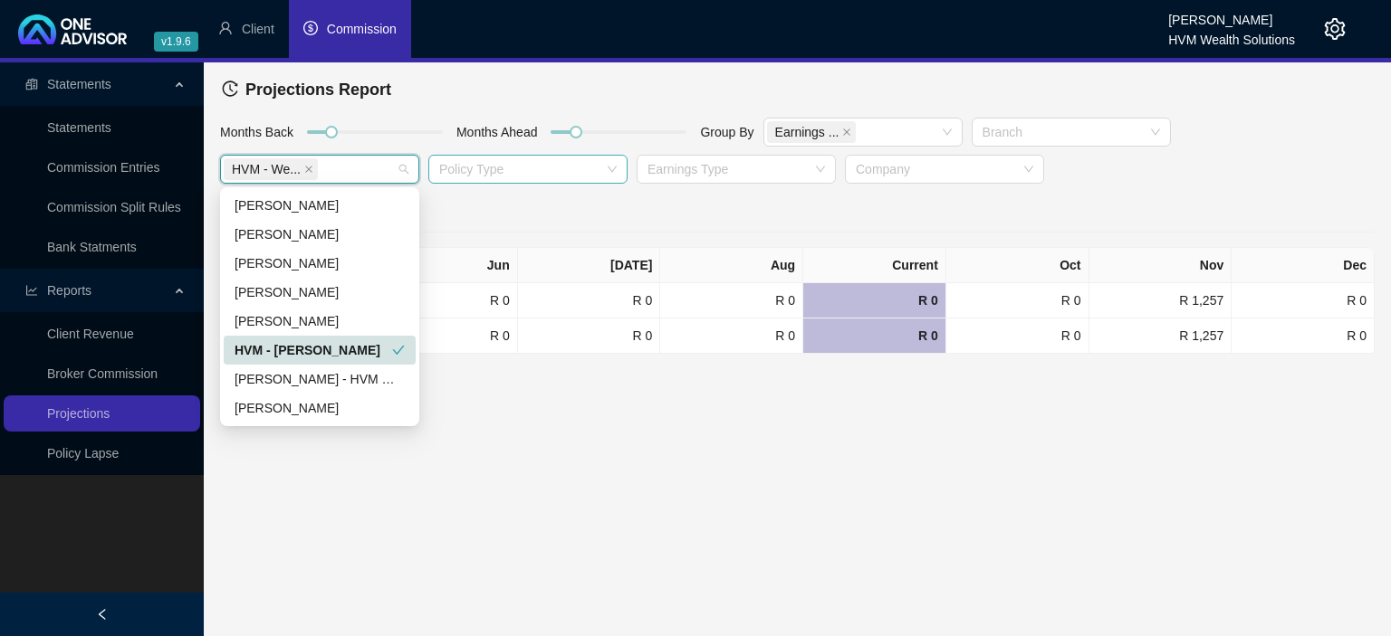
click at [295, 350] on div "HVM - [PERSON_NAME]" at bounding box center [313, 350] width 158 height 20
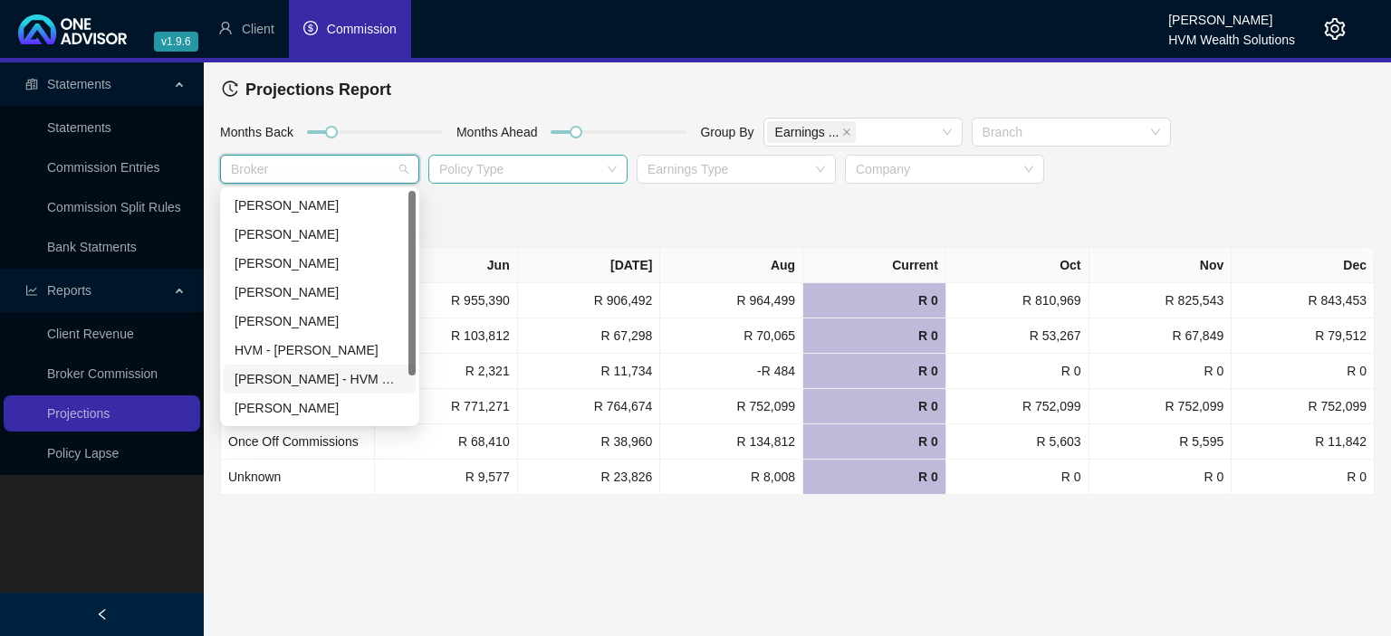
click at [318, 376] on div "[PERSON_NAME] - HVM Wealth" at bounding box center [319, 379] width 170 height 20
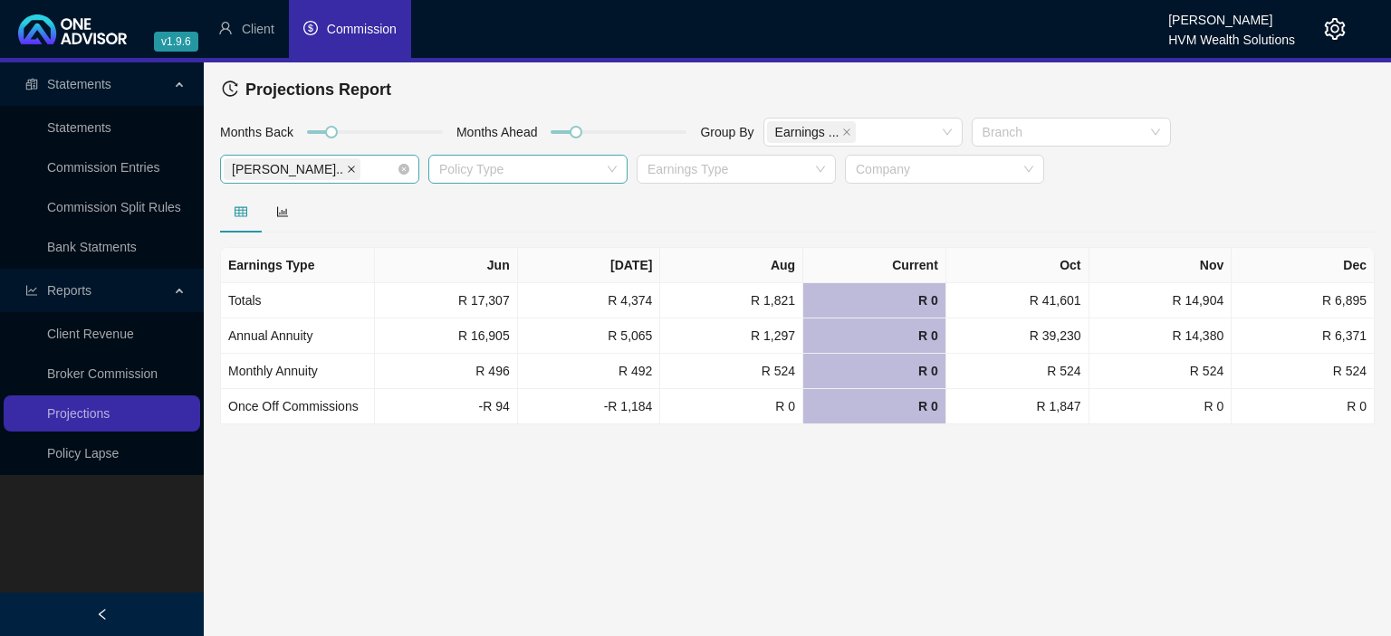
click at [347, 172] on icon "close" at bounding box center [351, 169] width 9 height 9
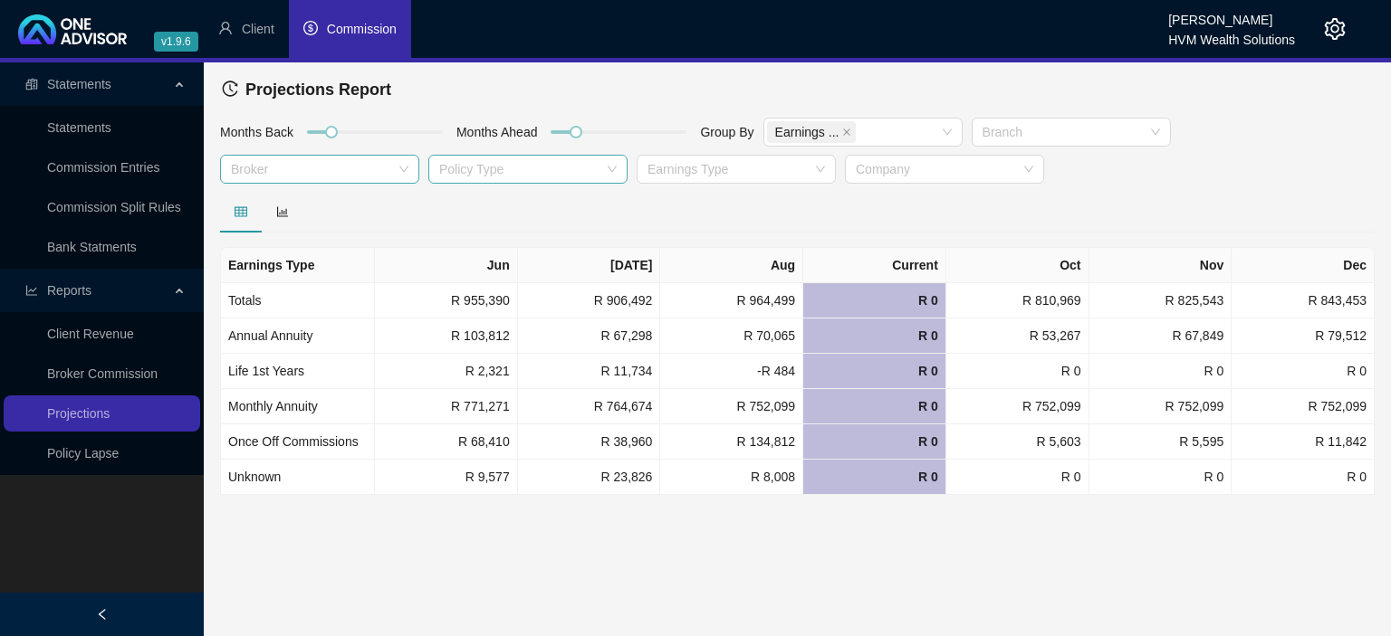
click at [556, 556] on main "Statements Statements Commission Entries Commission Split Rules Bank Statments …" at bounding box center [695, 349] width 1391 height 574
click at [273, 177] on div at bounding box center [310, 170] width 173 height 14
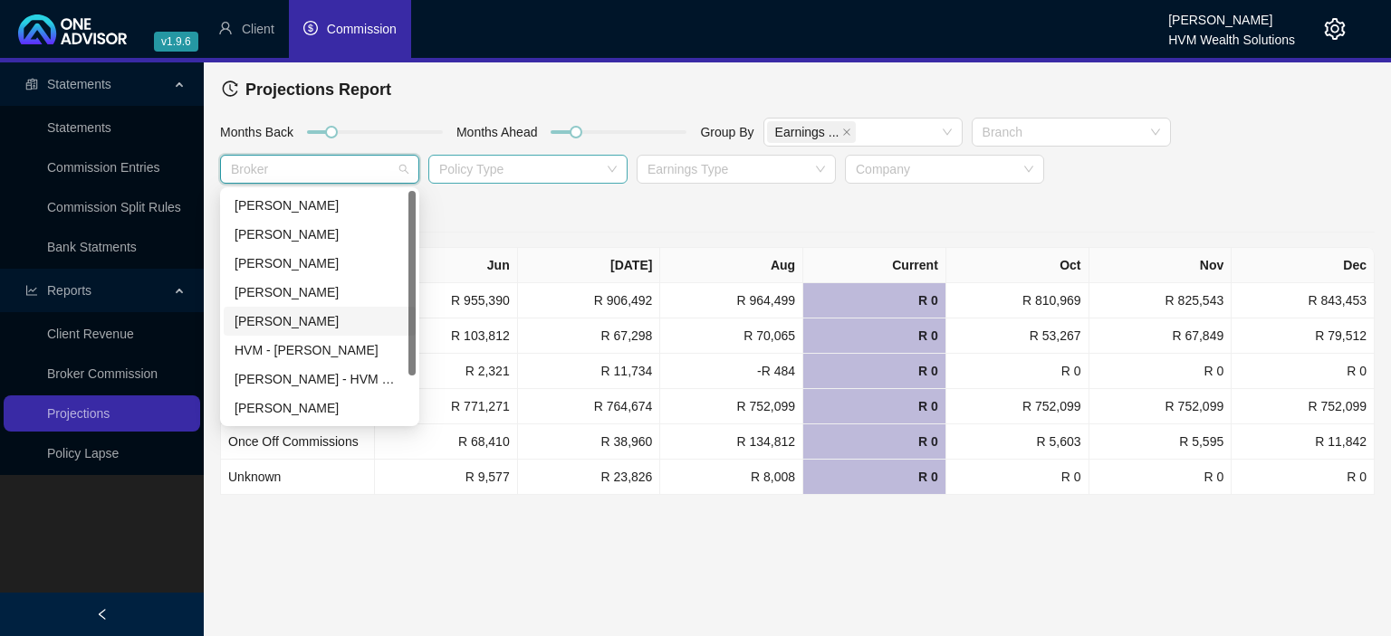
scroll to position [58, 0]
click at [267, 375] on div "[PERSON_NAME]" at bounding box center [319, 379] width 170 height 20
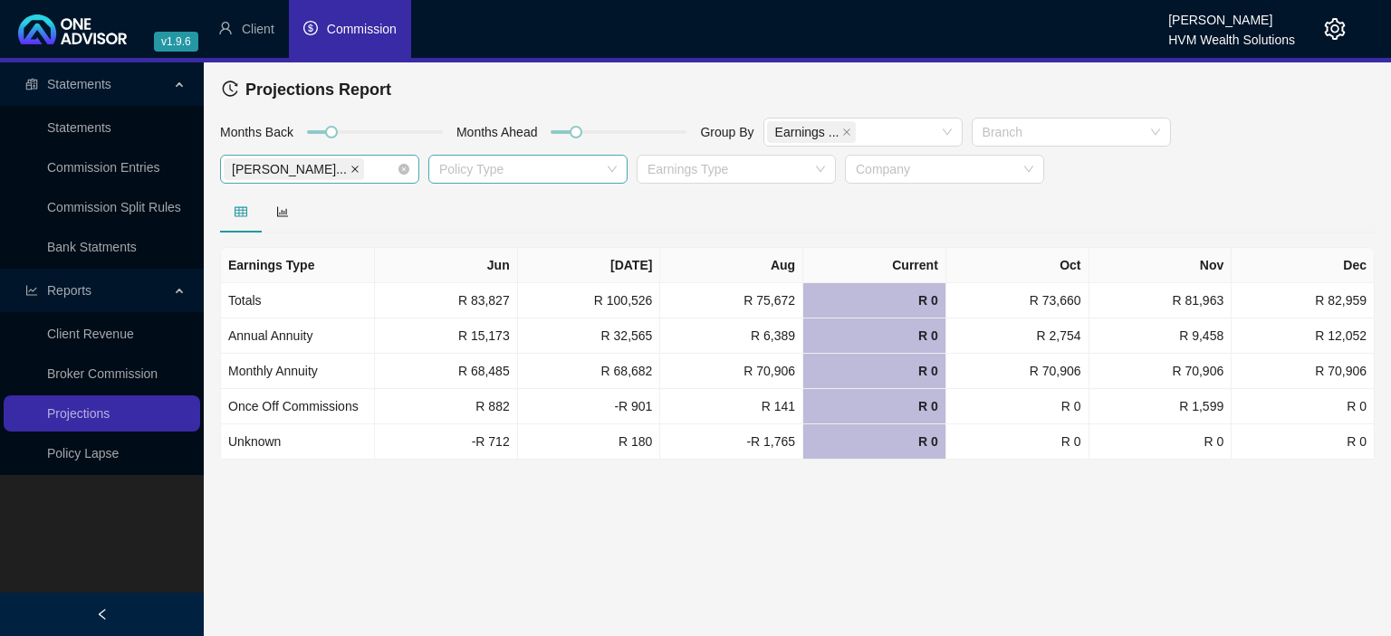
click at [350, 172] on icon "close" at bounding box center [354, 169] width 9 height 9
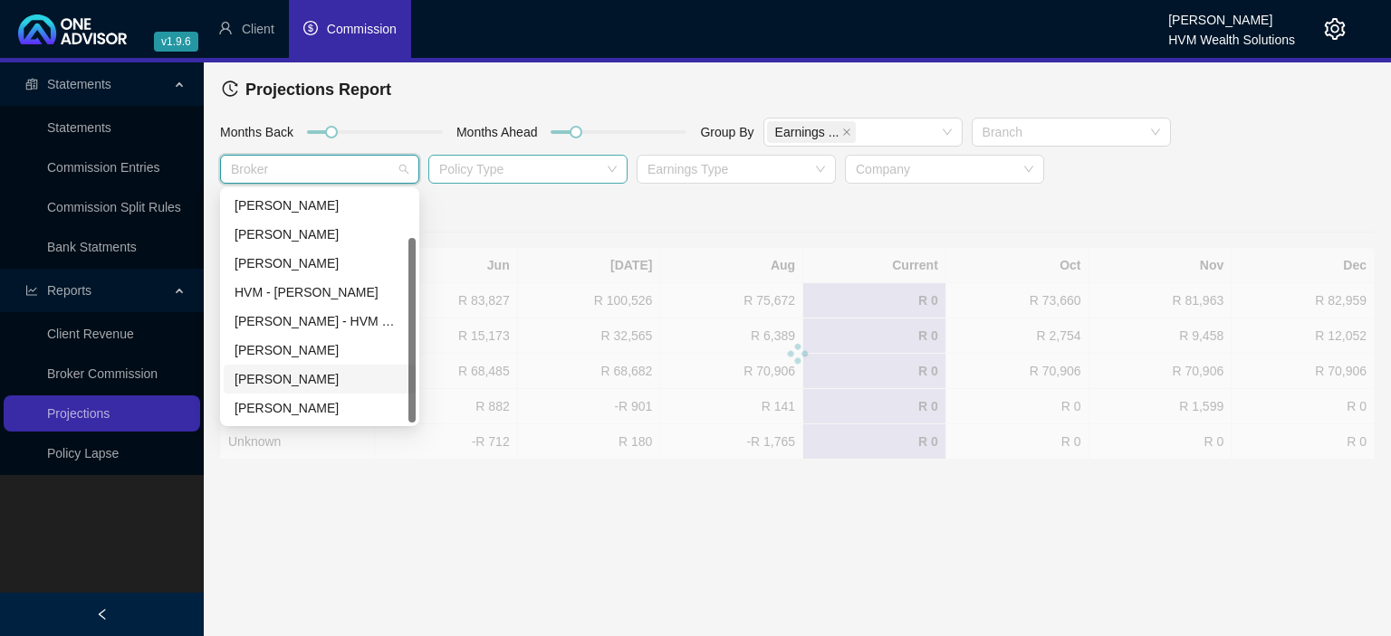
click at [288, 172] on div at bounding box center [310, 170] width 173 height 14
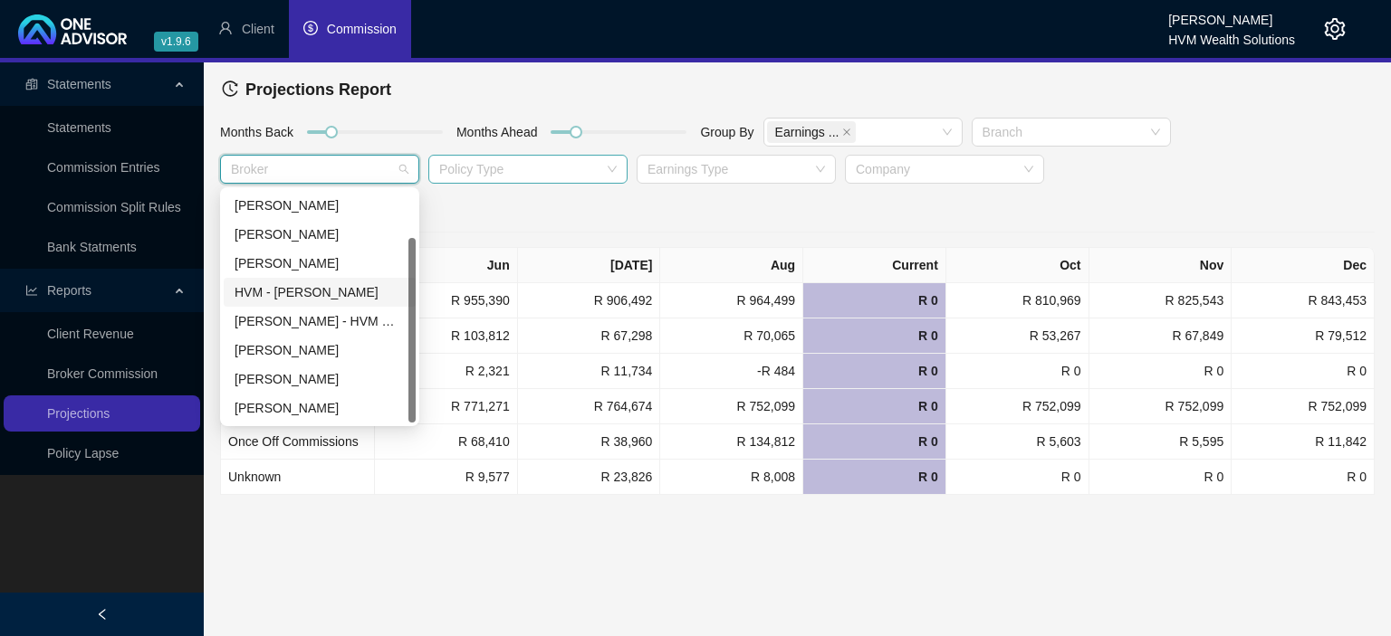
scroll to position [0, 0]
click at [302, 410] on div "[PERSON_NAME]" at bounding box center [319, 408] width 170 height 20
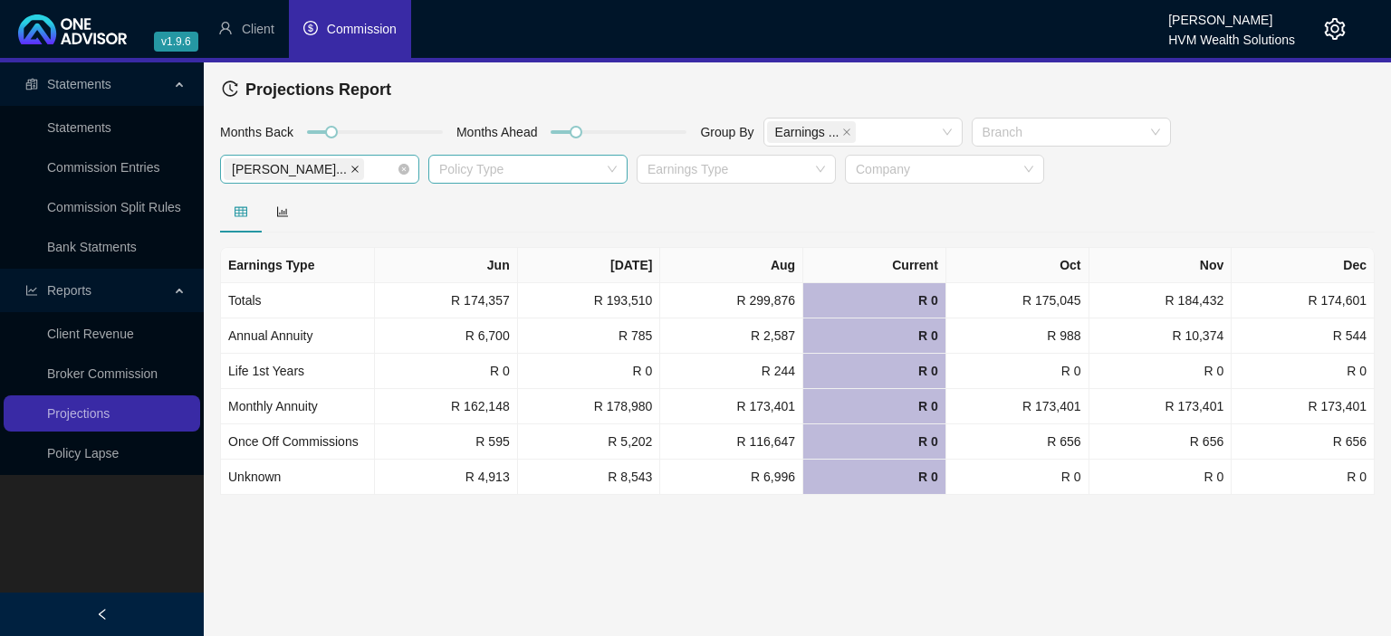
click at [350, 171] on icon "close" at bounding box center [354, 169] width 9 height 9
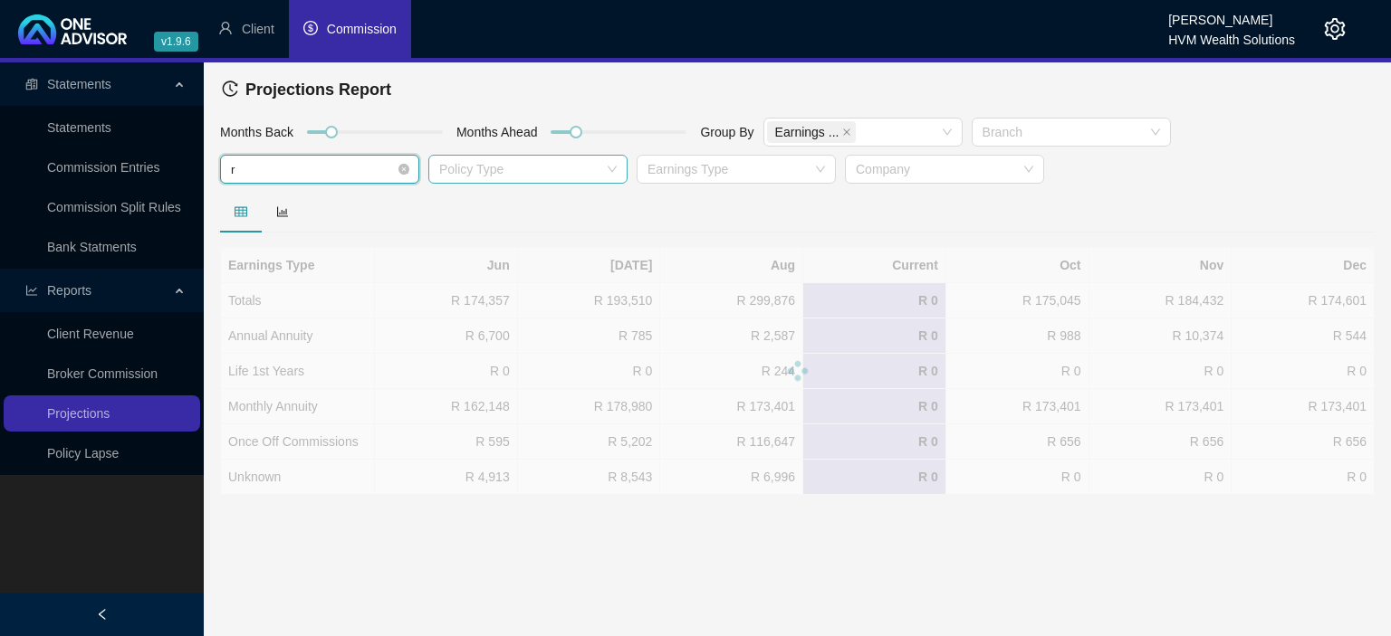
type input "re"
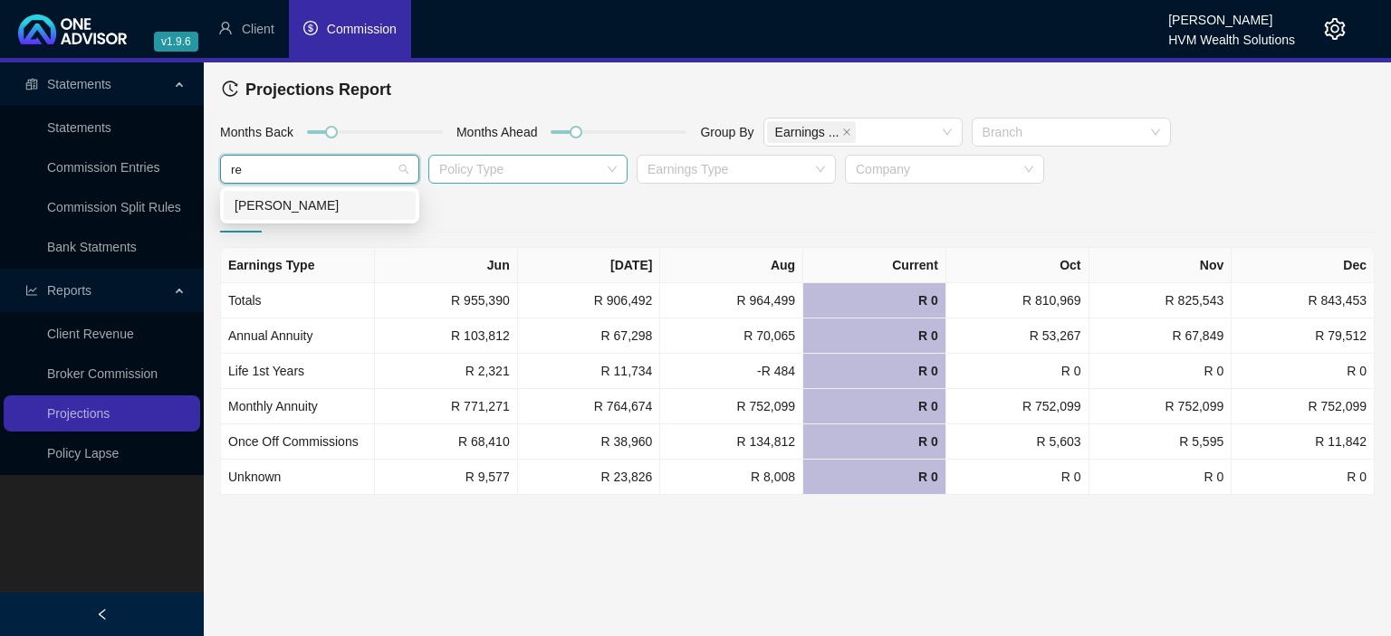
click at [263, 206] on div "[PERSON_NAME]" at bounding box center [319, 206] width 170 height 20
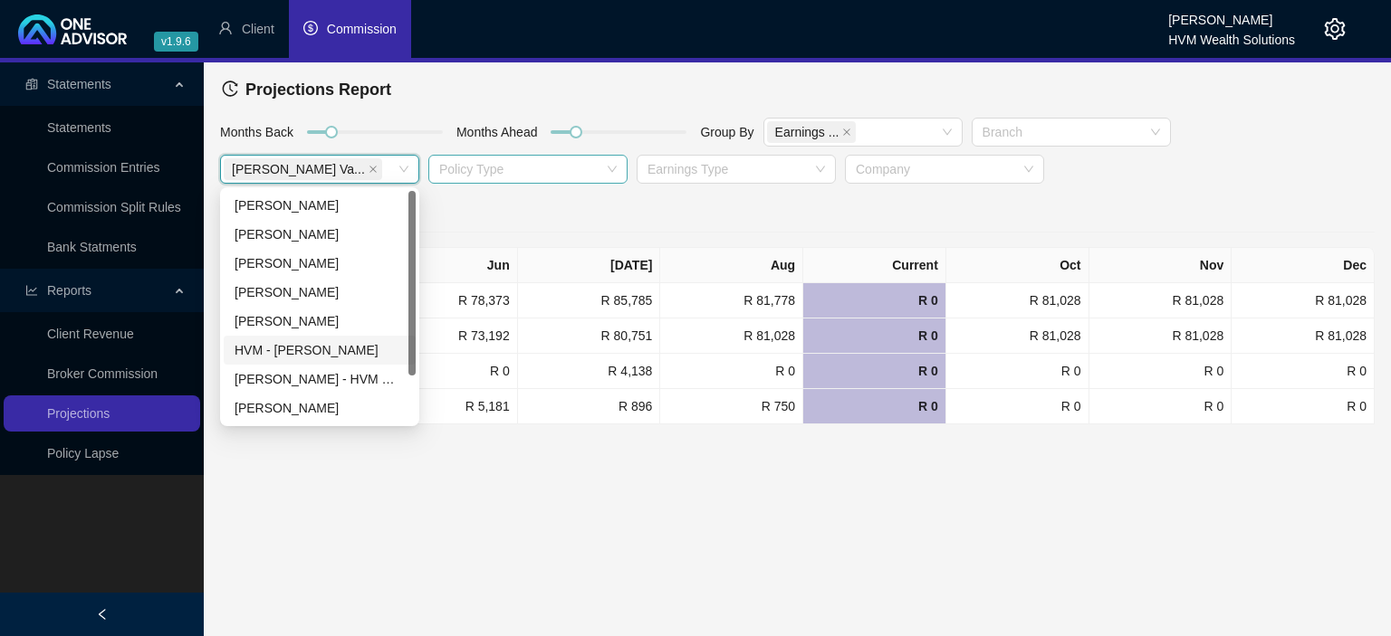
click at [631, 483] on main "Statements Statements Commission Entries Commission Split Rules Bank Statments …" at bounding box center [695, 349] width 1391 height 574
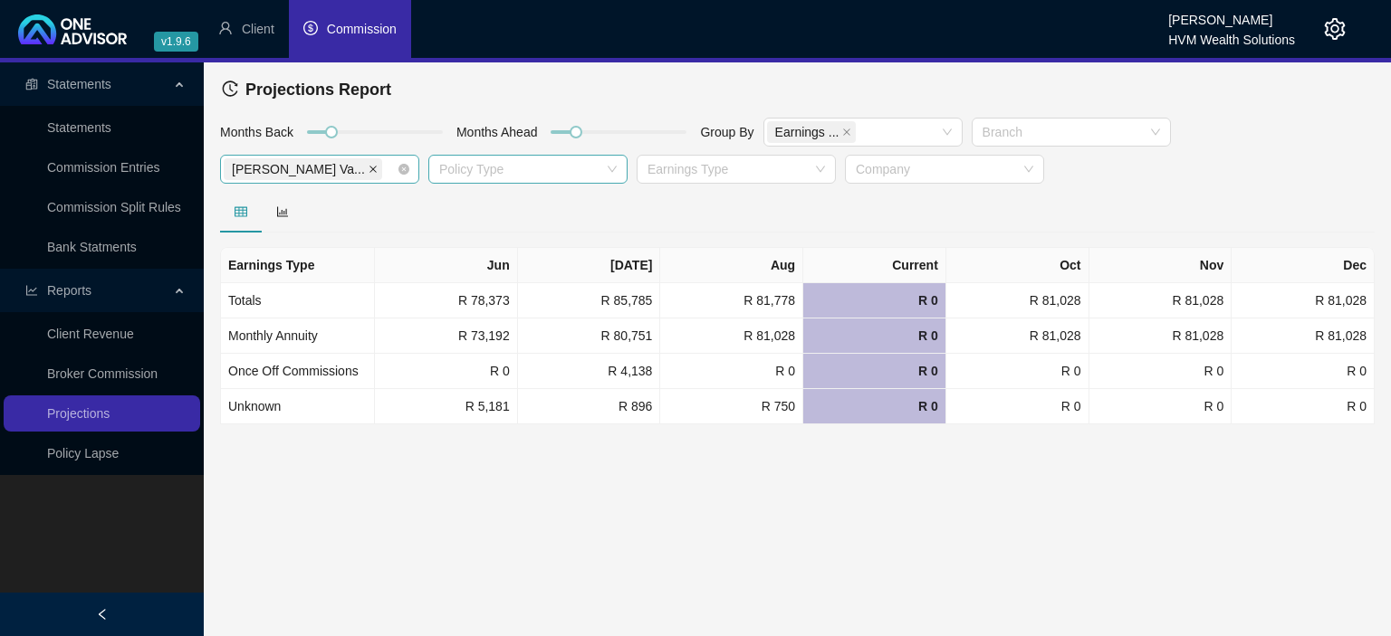
click at [368, 169] on icon "close" at bounding box center [372, 169] width 9 height 9
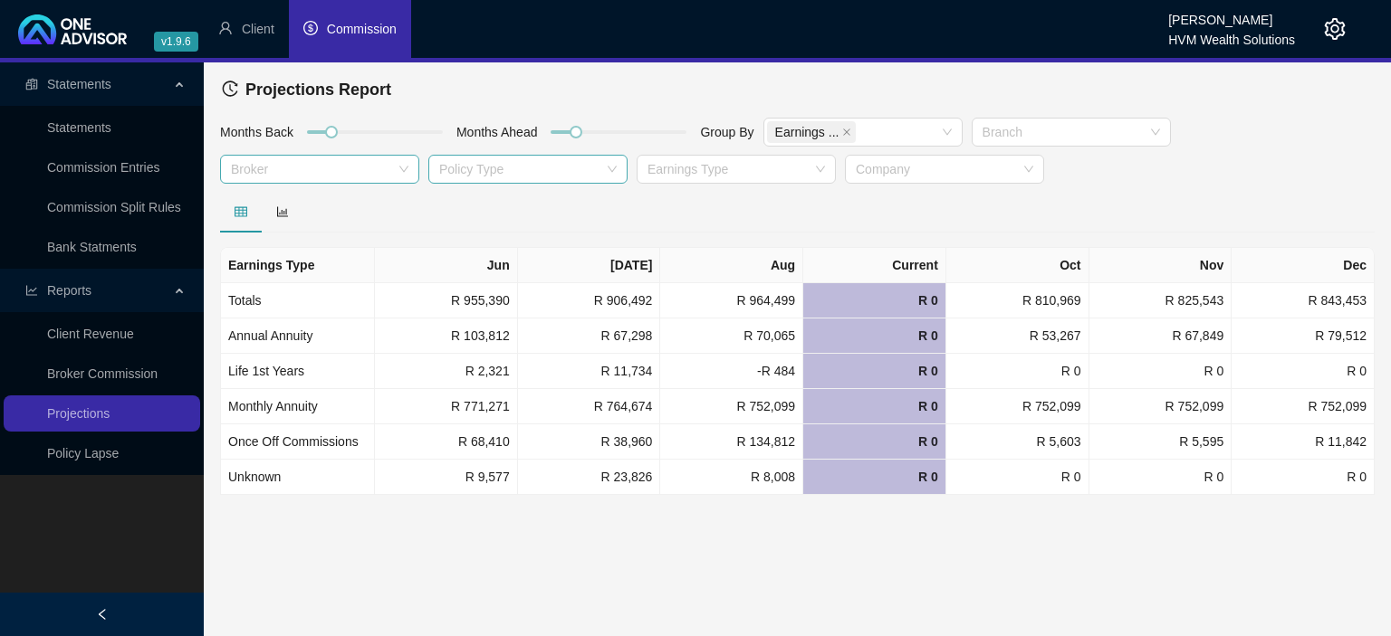
click at [251, 150] on div "Months Back Months Ahead Group By Earnings ... Branch Broker Policy Type Earnin…" at bounding box center [796, 154] width 1163 height 74
click at [248, 175] on div at bounding box center [310, 170] width 173 height 14
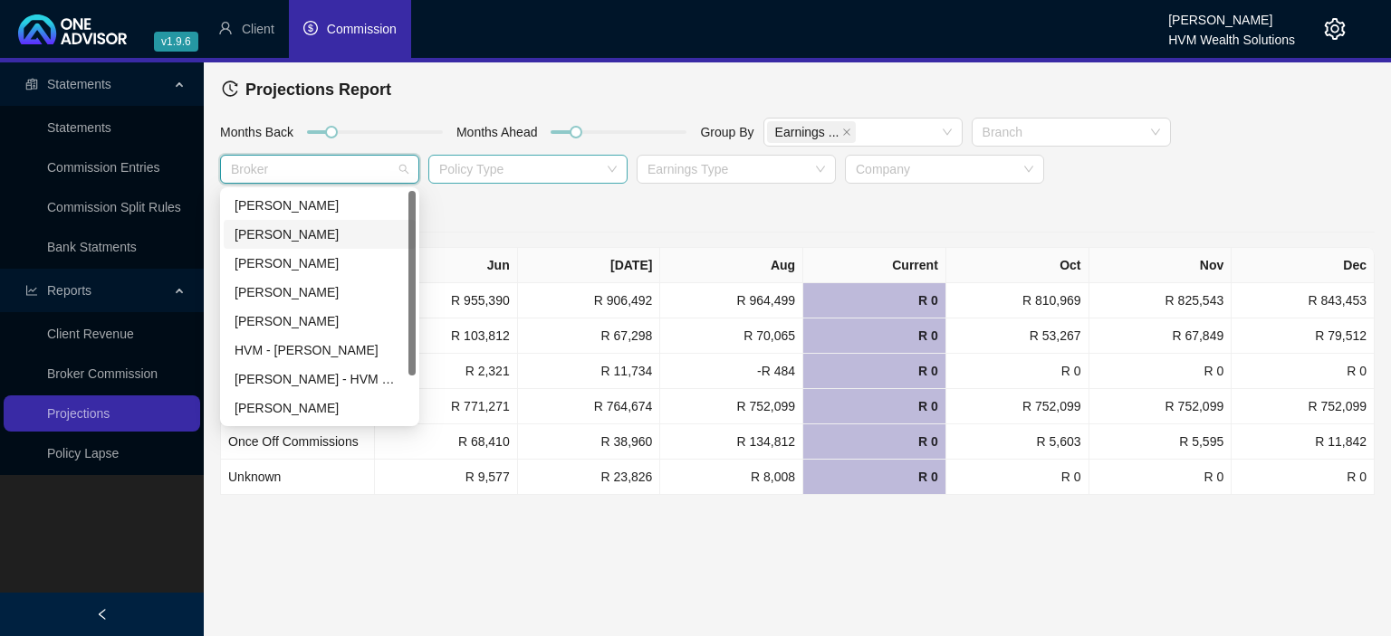
click at [277, 238] on div "[PERSON_NAME]" at bounding box center [319, 235] width 170 height 20
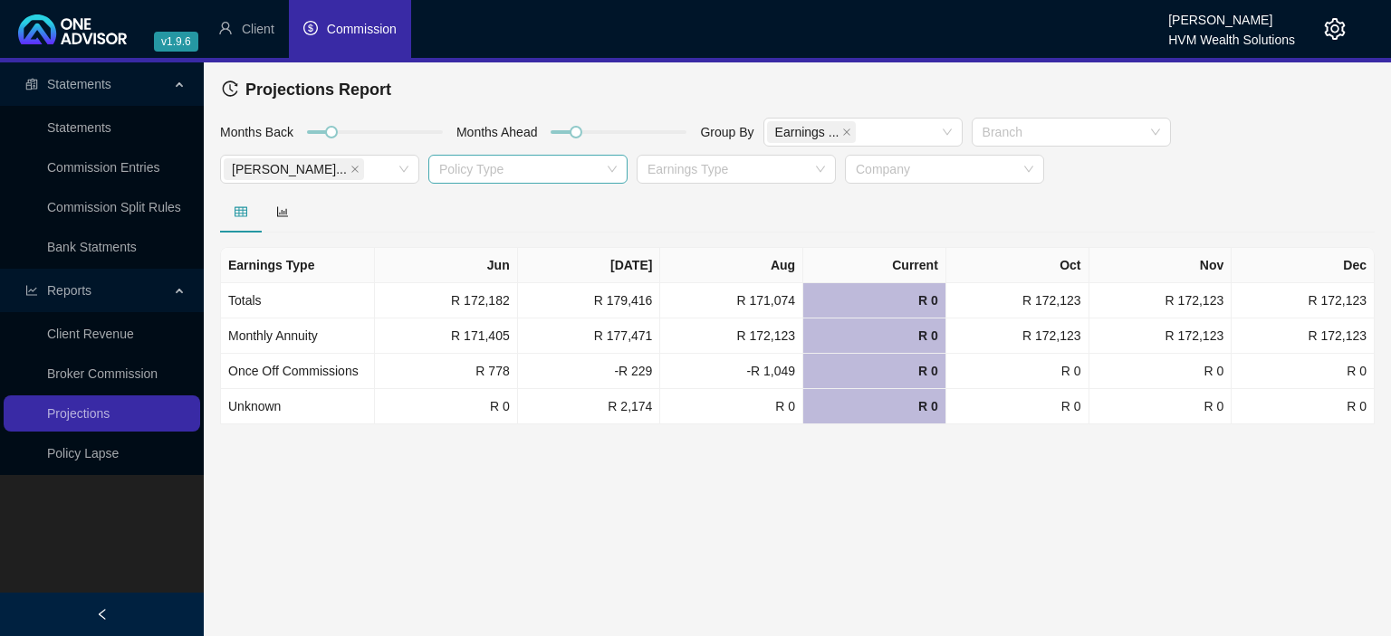
click at [494, 175] on div at bounding box center [518, 170] width 173 height 14
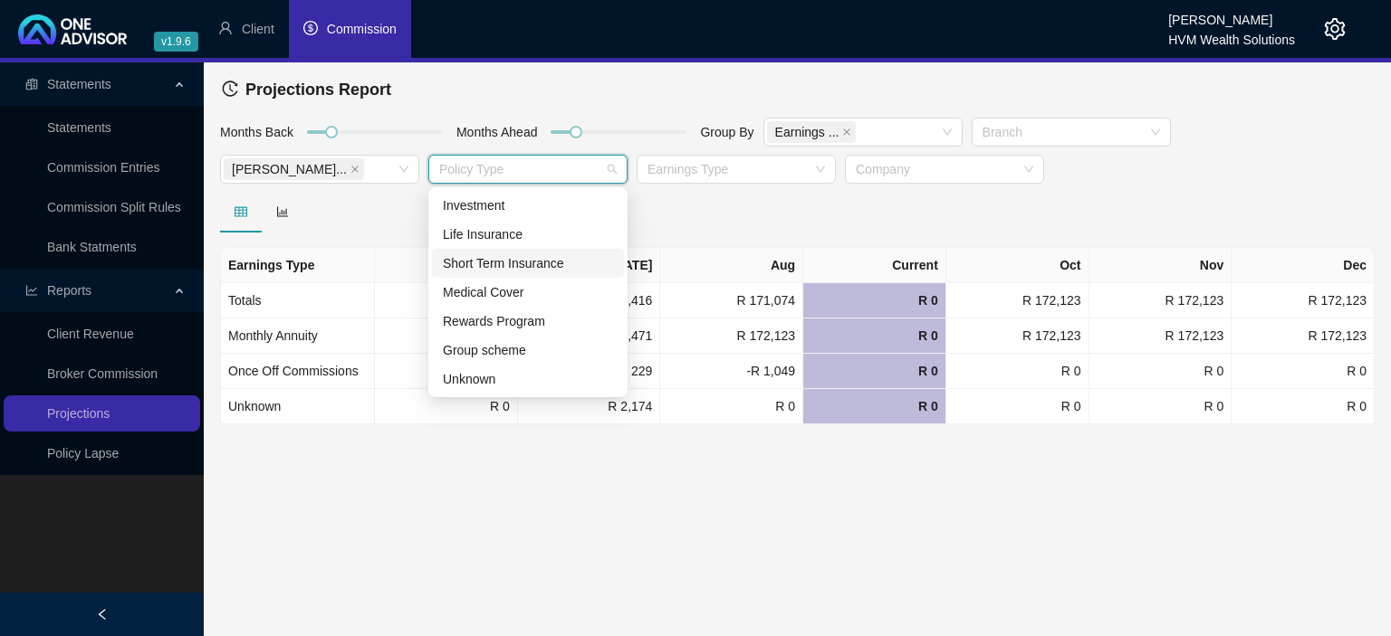
click at [487, 260] on div "Short Term Insurance" at bounding box center [528, 264] width 170 height 20
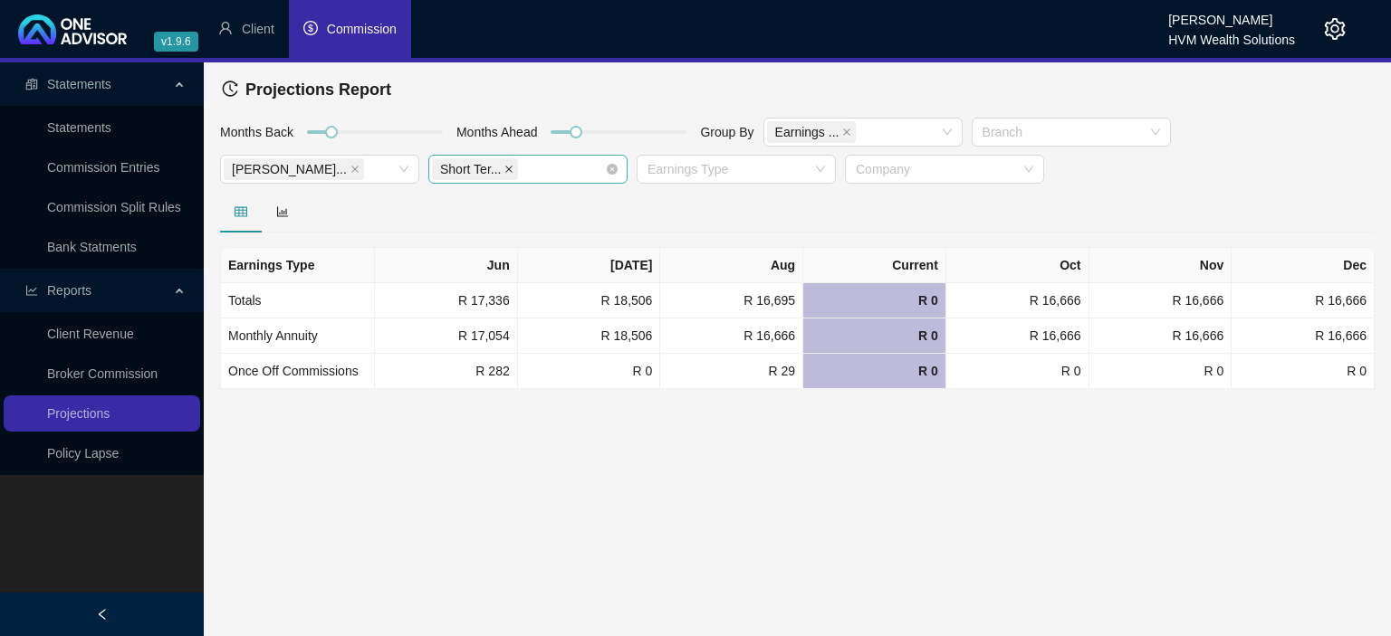
click at [504, 163] on span at bounding box center [508, 169] width 9 height 20
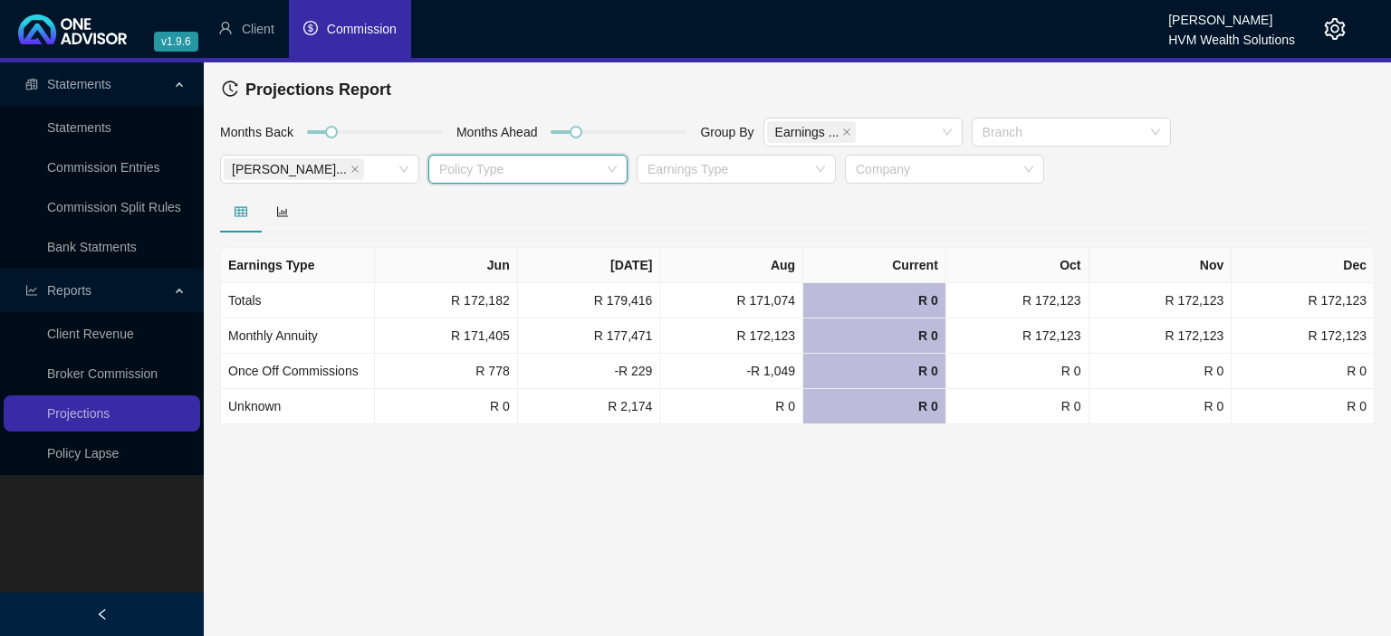
type input "1"
click at [350, 167] on icon "close" at bounding box center [354, 169] width 9 height 9
